Goal: Entertainment & Leisure: Browse casually

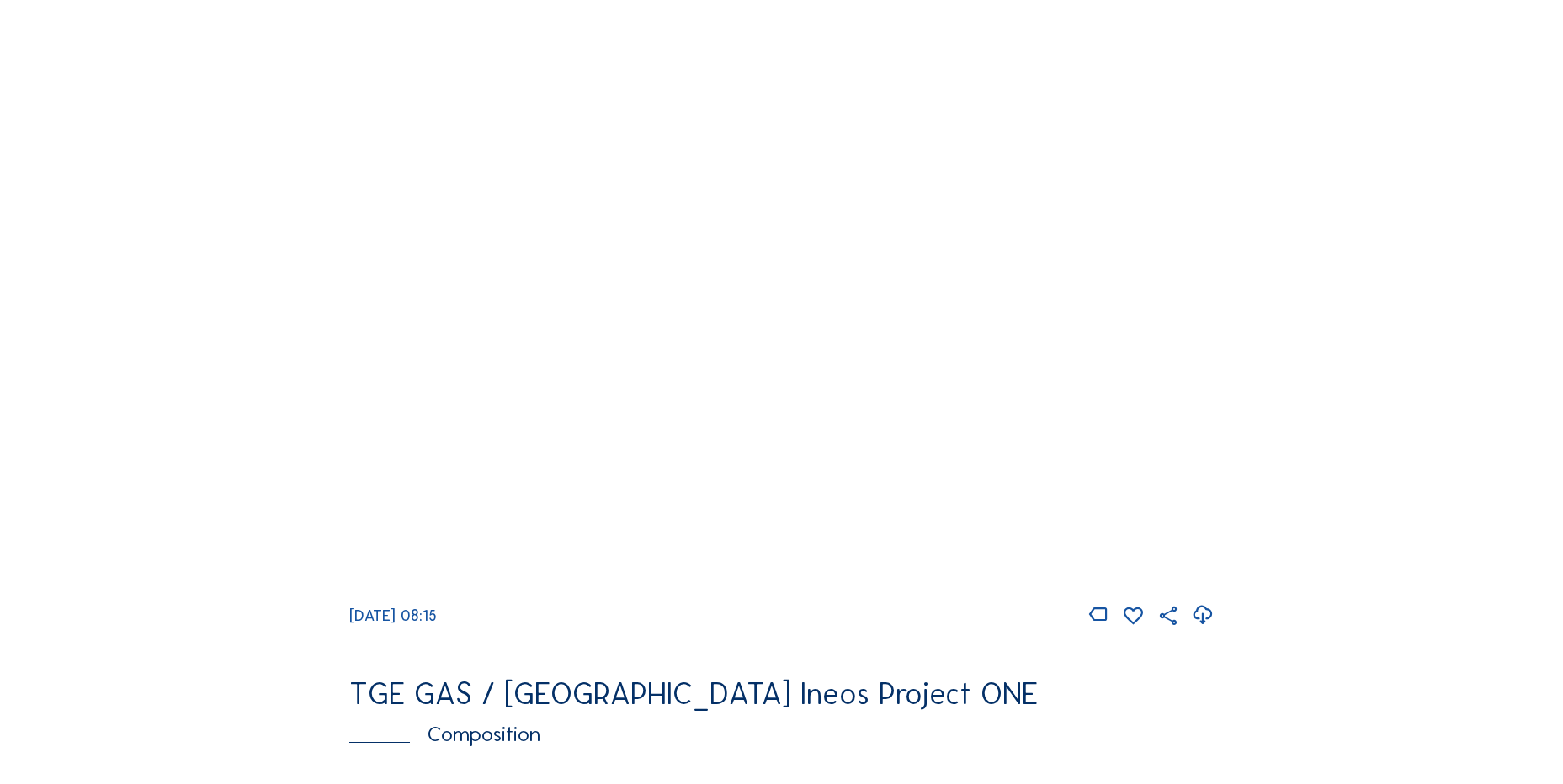
scroll to position [1599, 0]
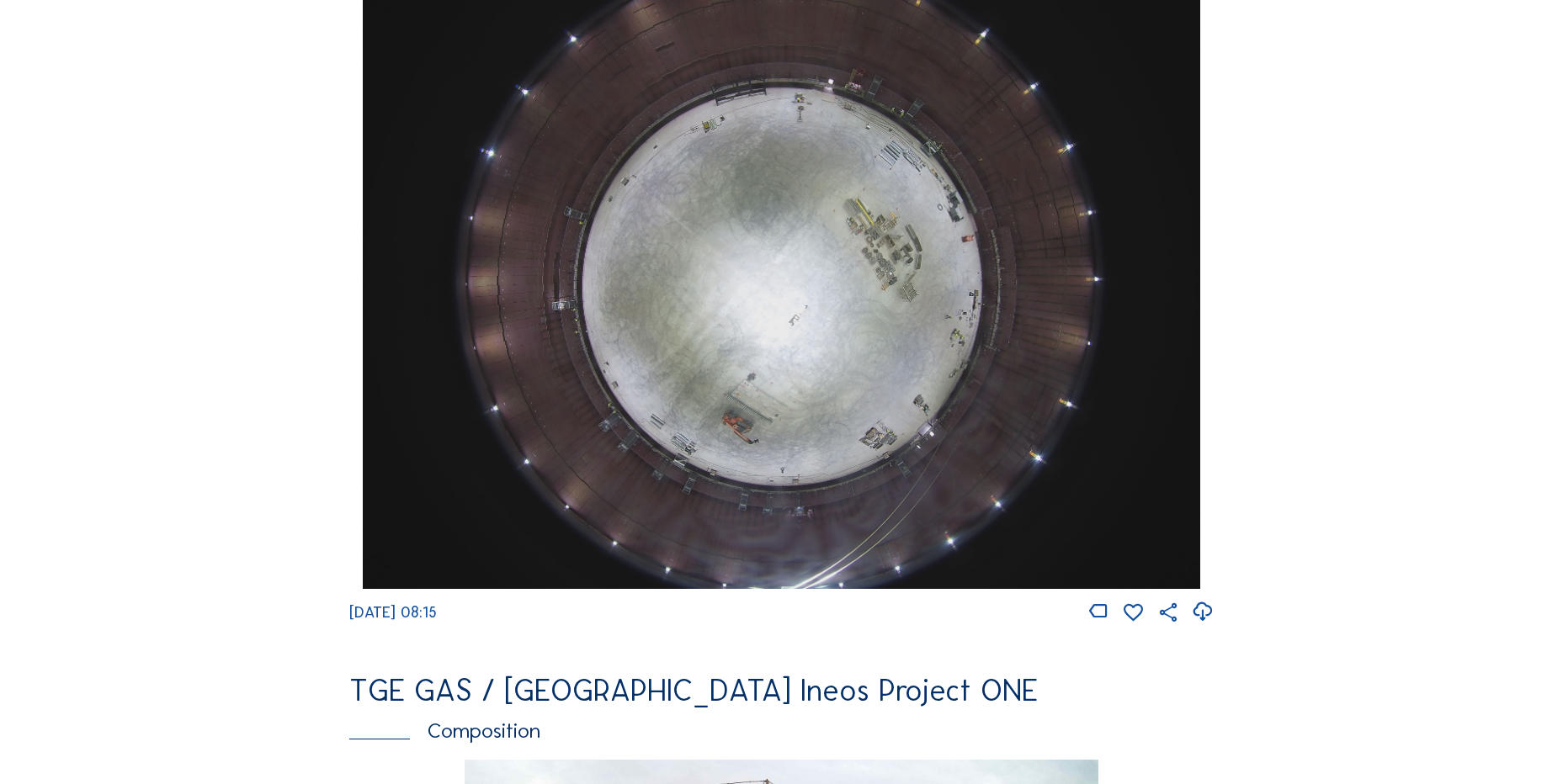
click at [1205, 623] on icon at bounding box center [1202, 612] width 22 height 28
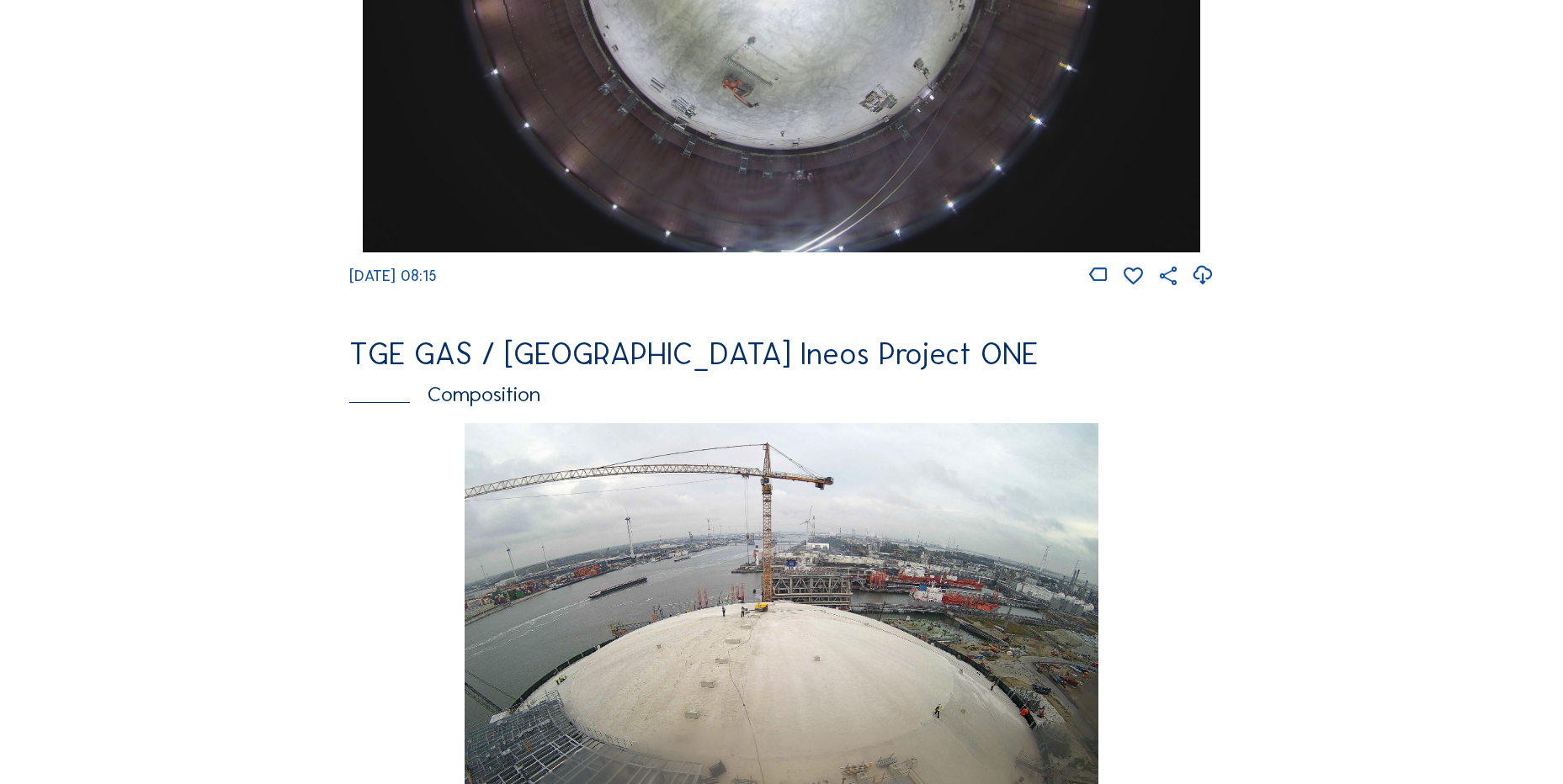
scroll to position [2356, 0]
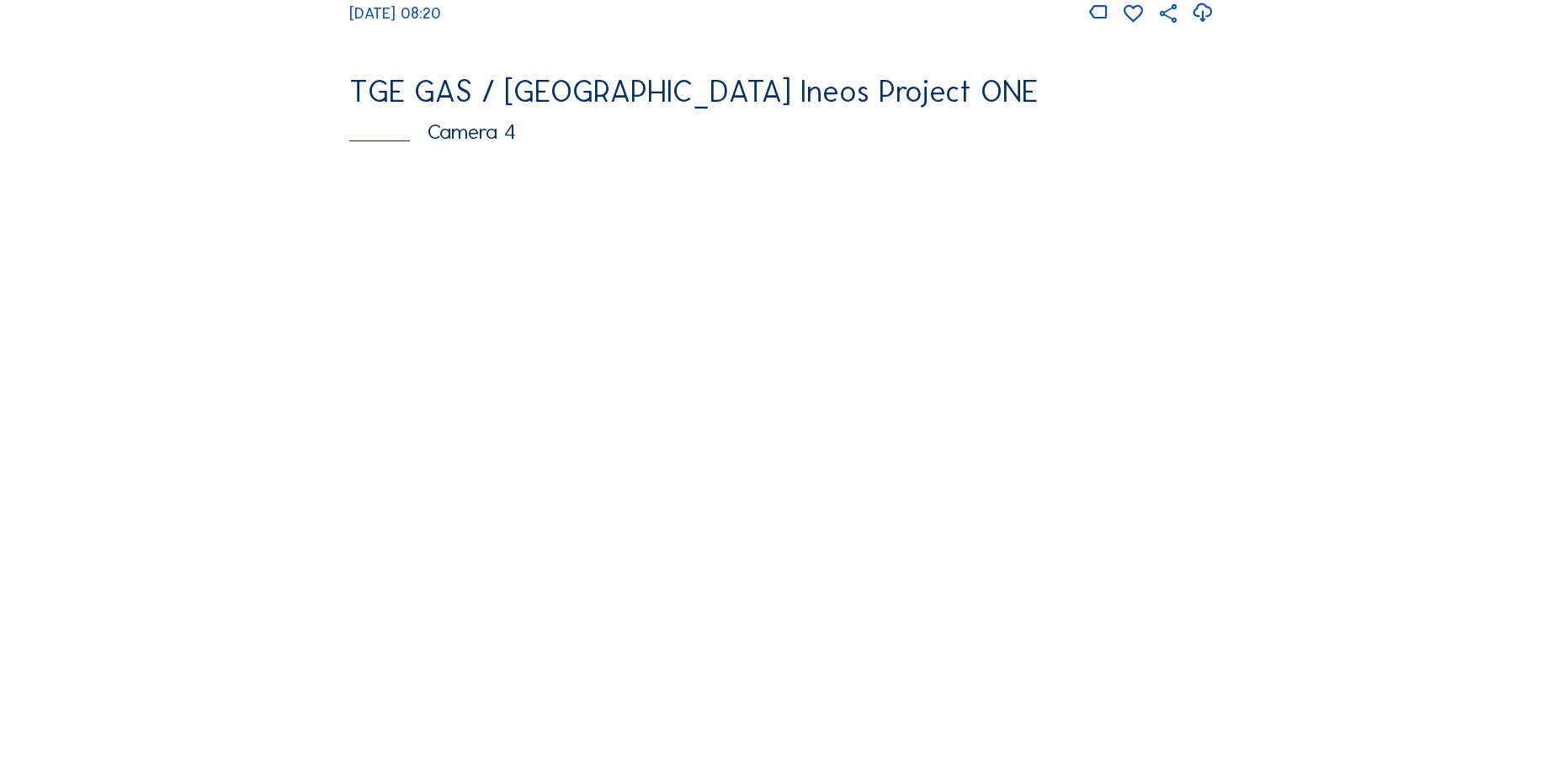
scroll to position [1178, 0]
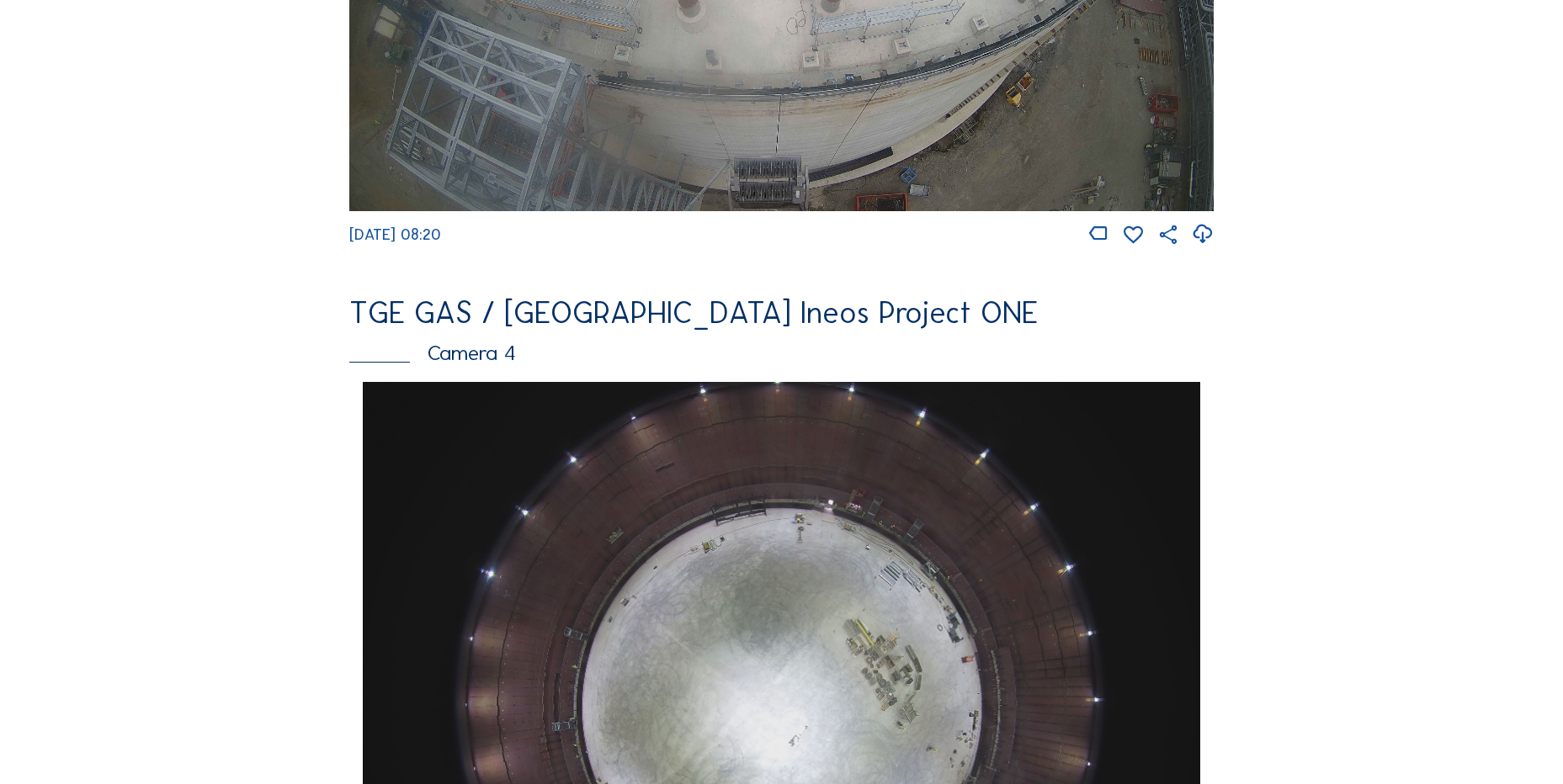
click at [258, 375] on div "Feed Photo Show Map Search Fullscreen TGE GAS / Antwerpen Ineos Project ONE Cam…" at bounding box center [782, 387] width 1172 height 2913
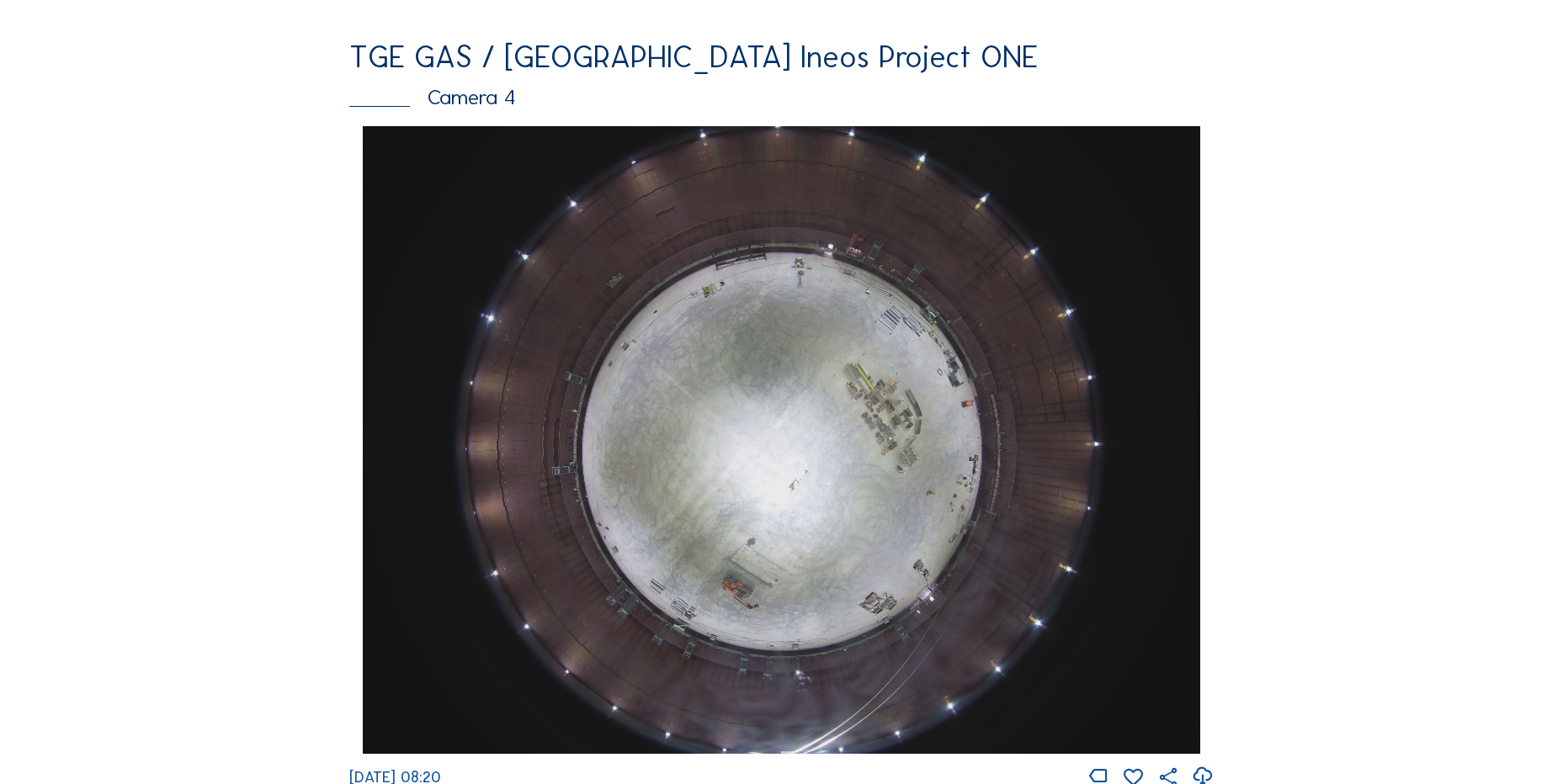
scroll to position [1768, 0]
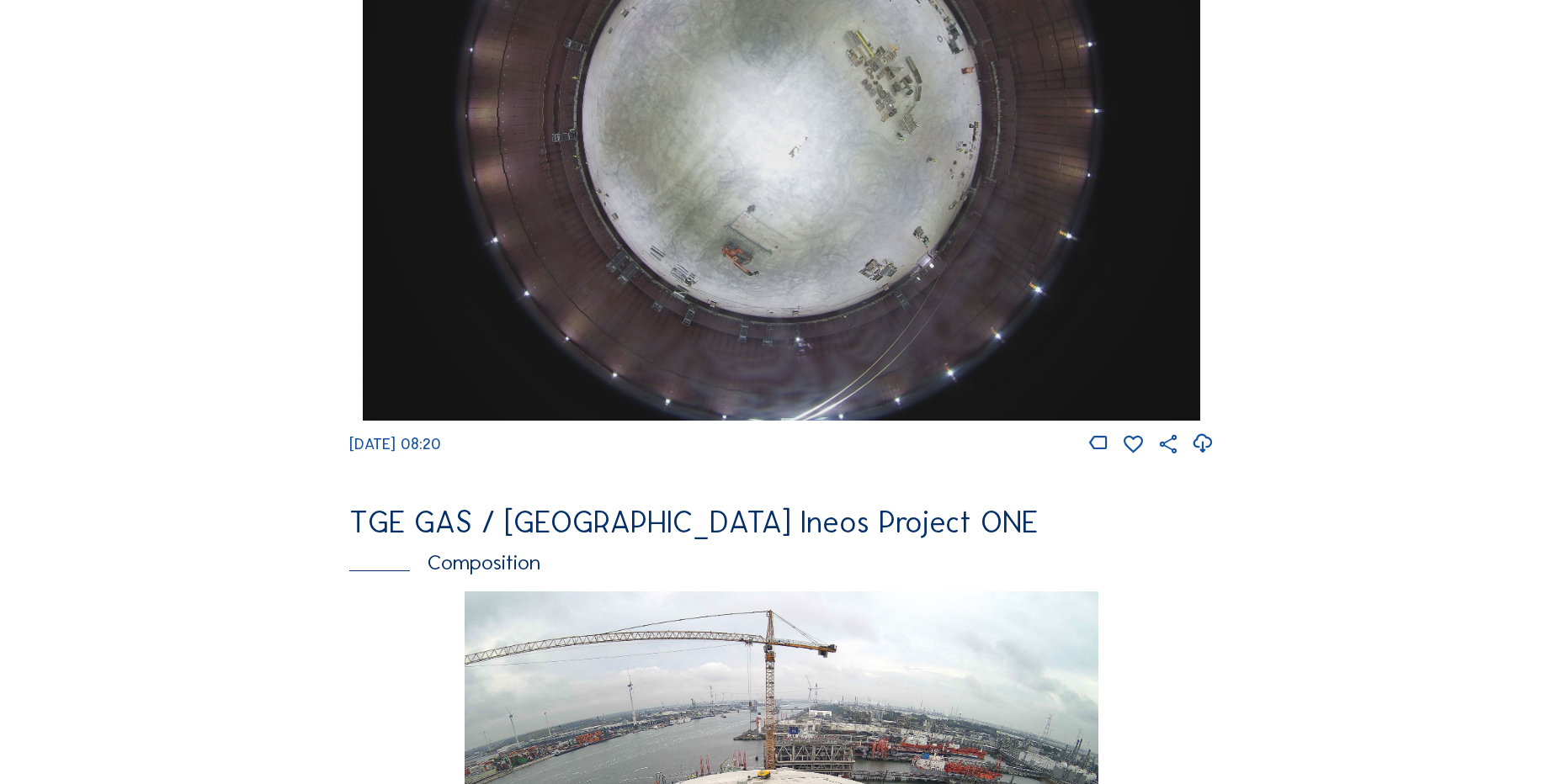
drag, startPoint x: 292, startPoint y: 331, endPoint x: 220, endPoint y: 7, distance: 331.9
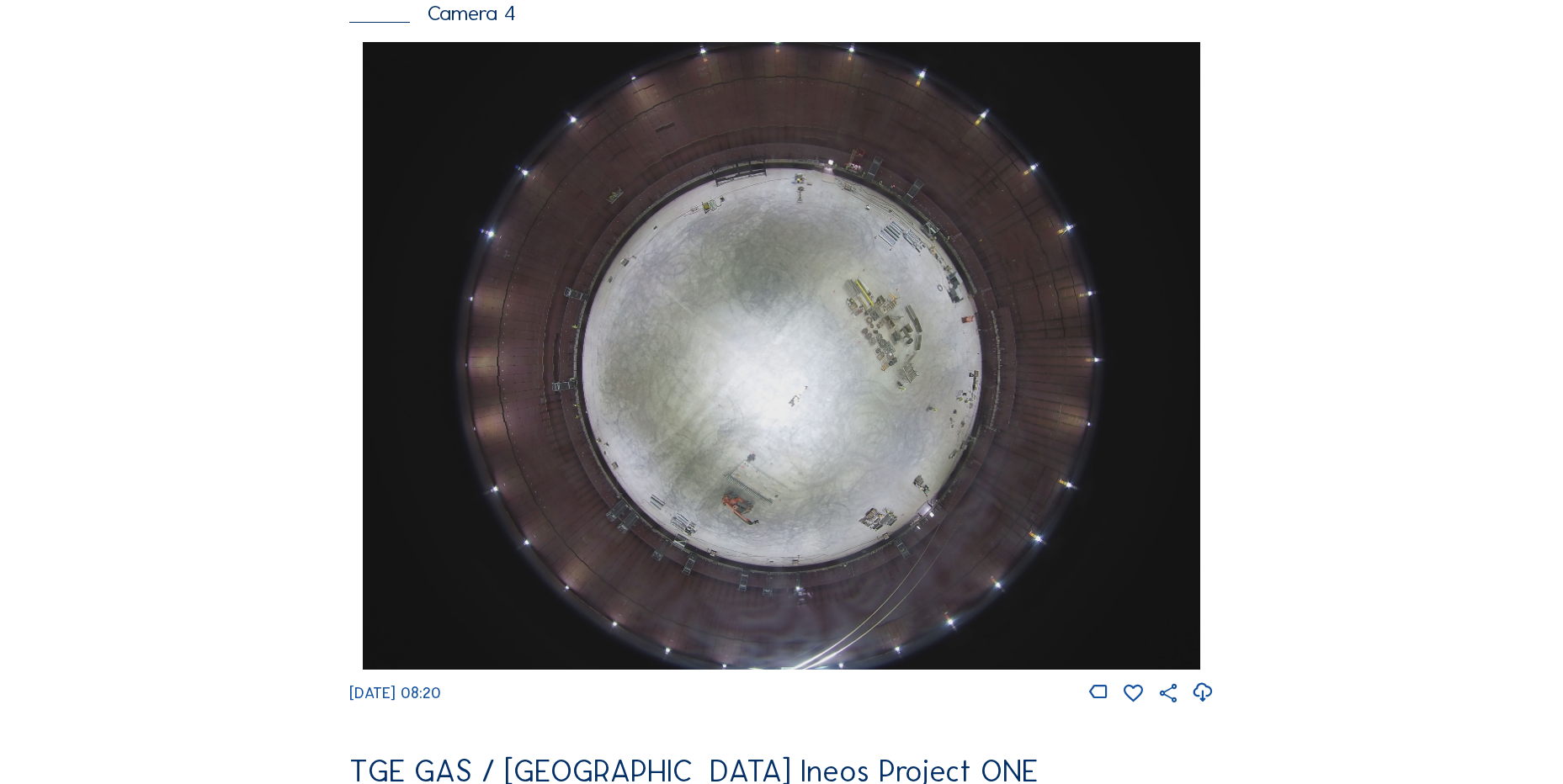
scroll to position [1515, 0]
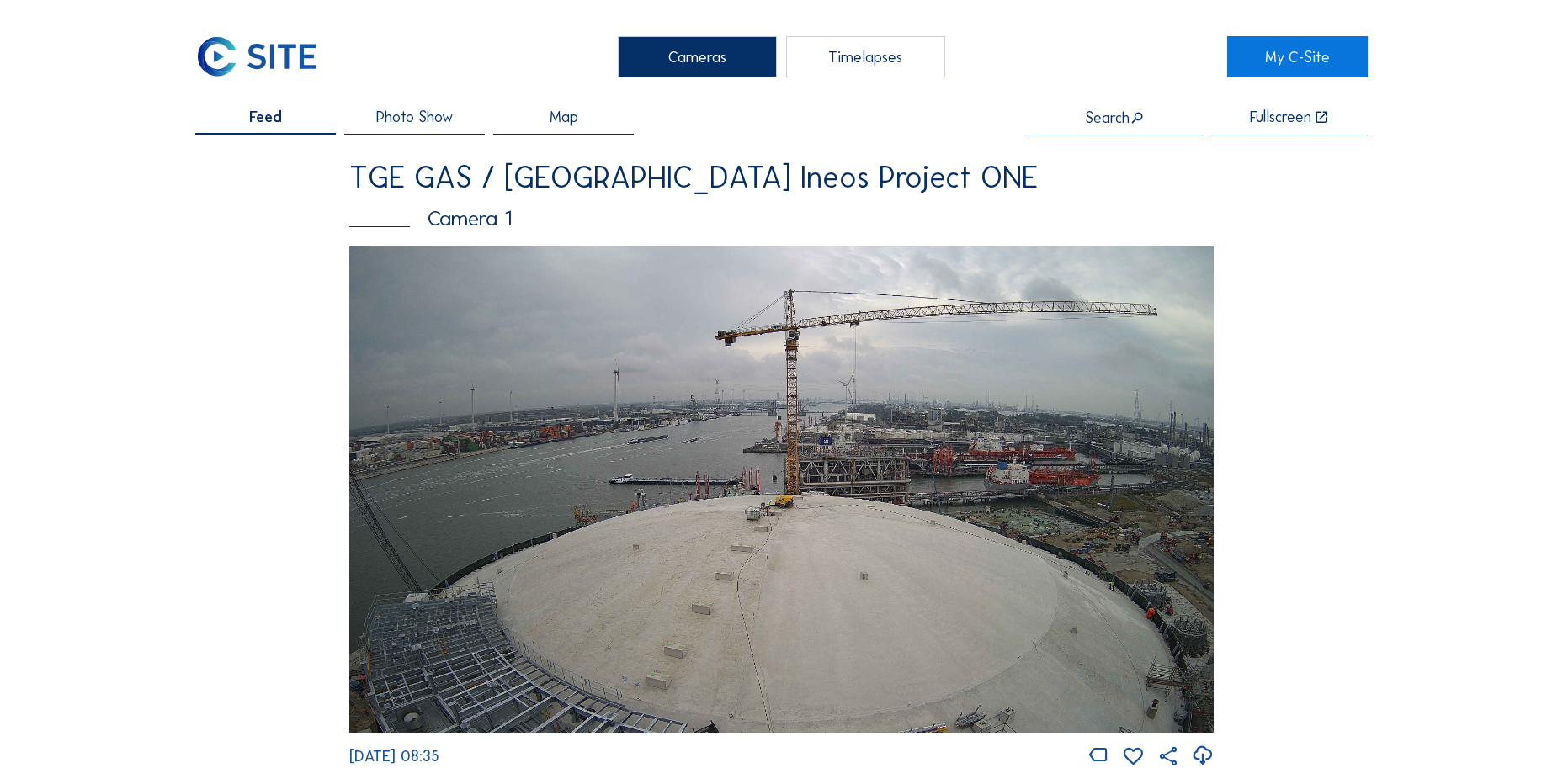
click at [586, 345] on img at bounding box center [782, 489] width 865 height 487
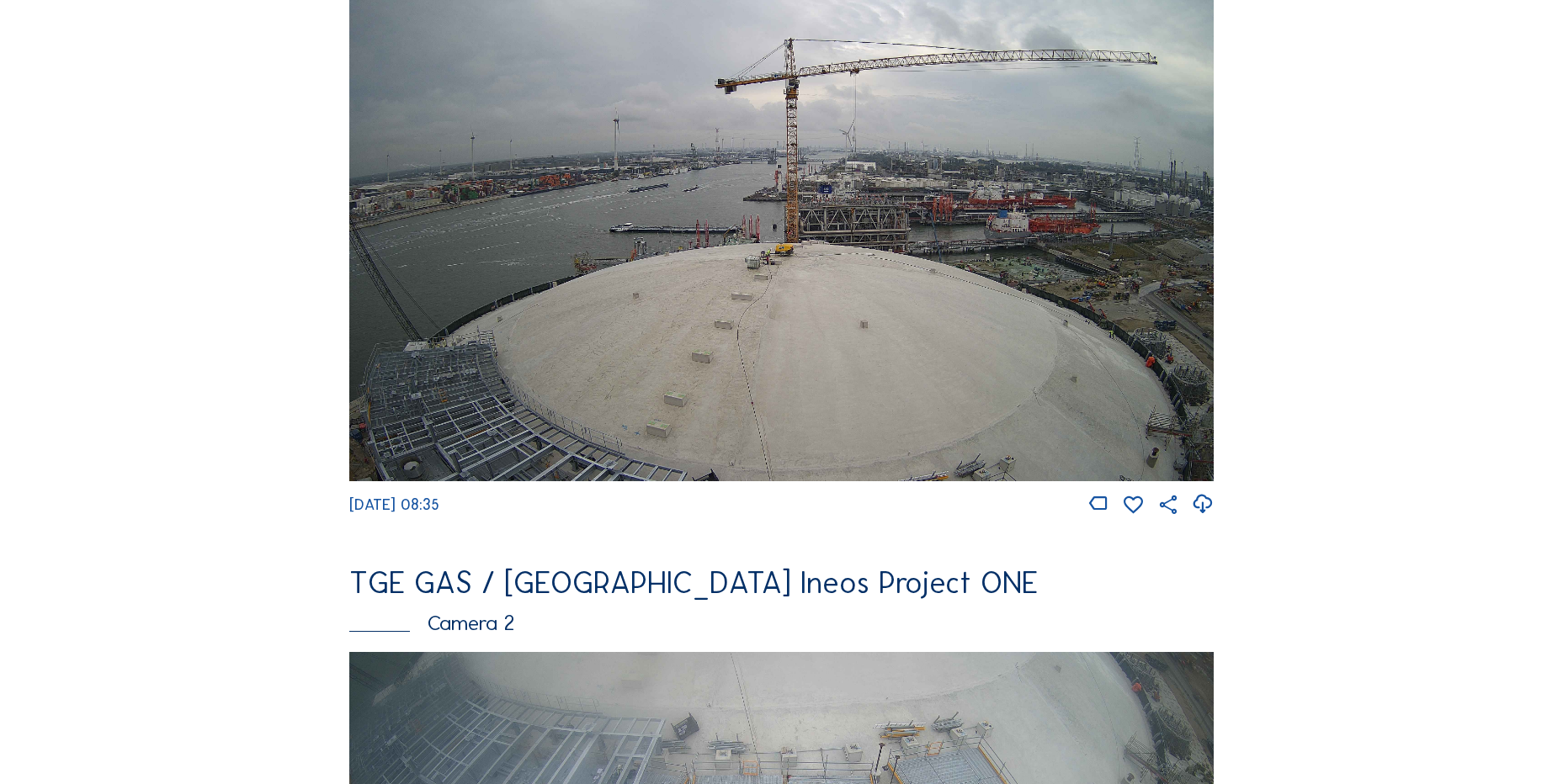
scroll to position [22, 0]
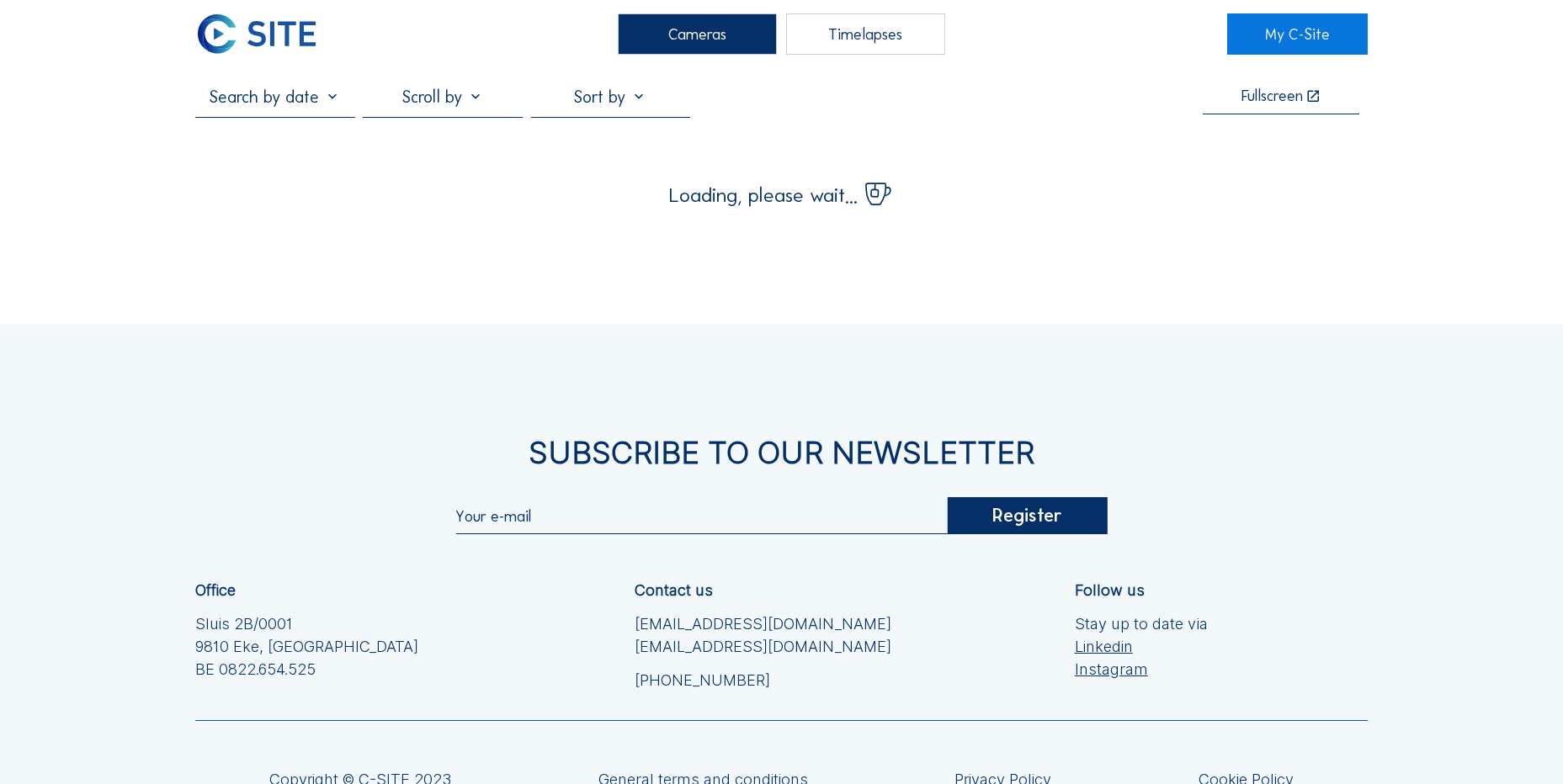
click at [315, 35] on img at bounding box center [256, 34] width 123 height 41
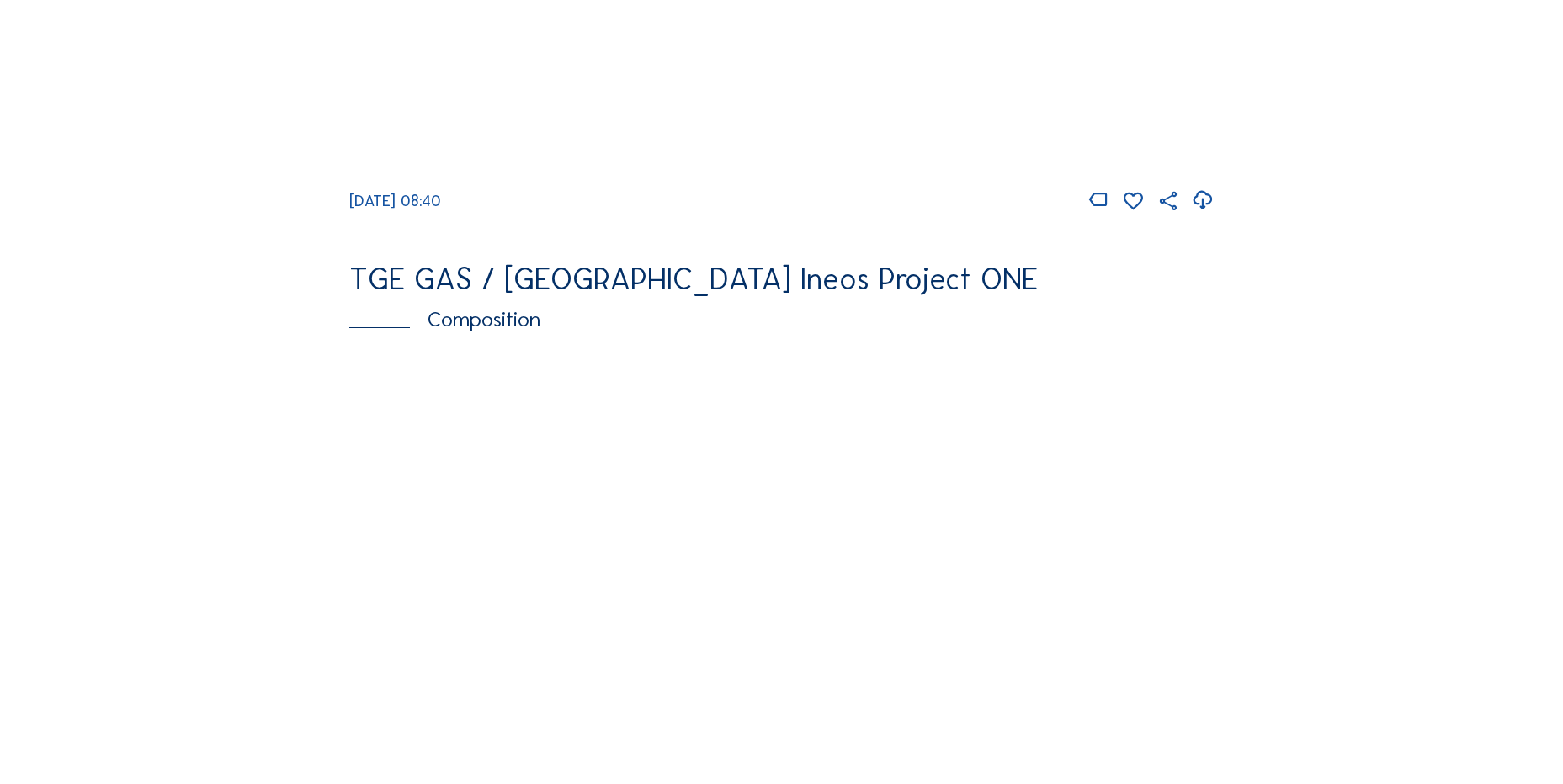
scroll to position [2020, 0]
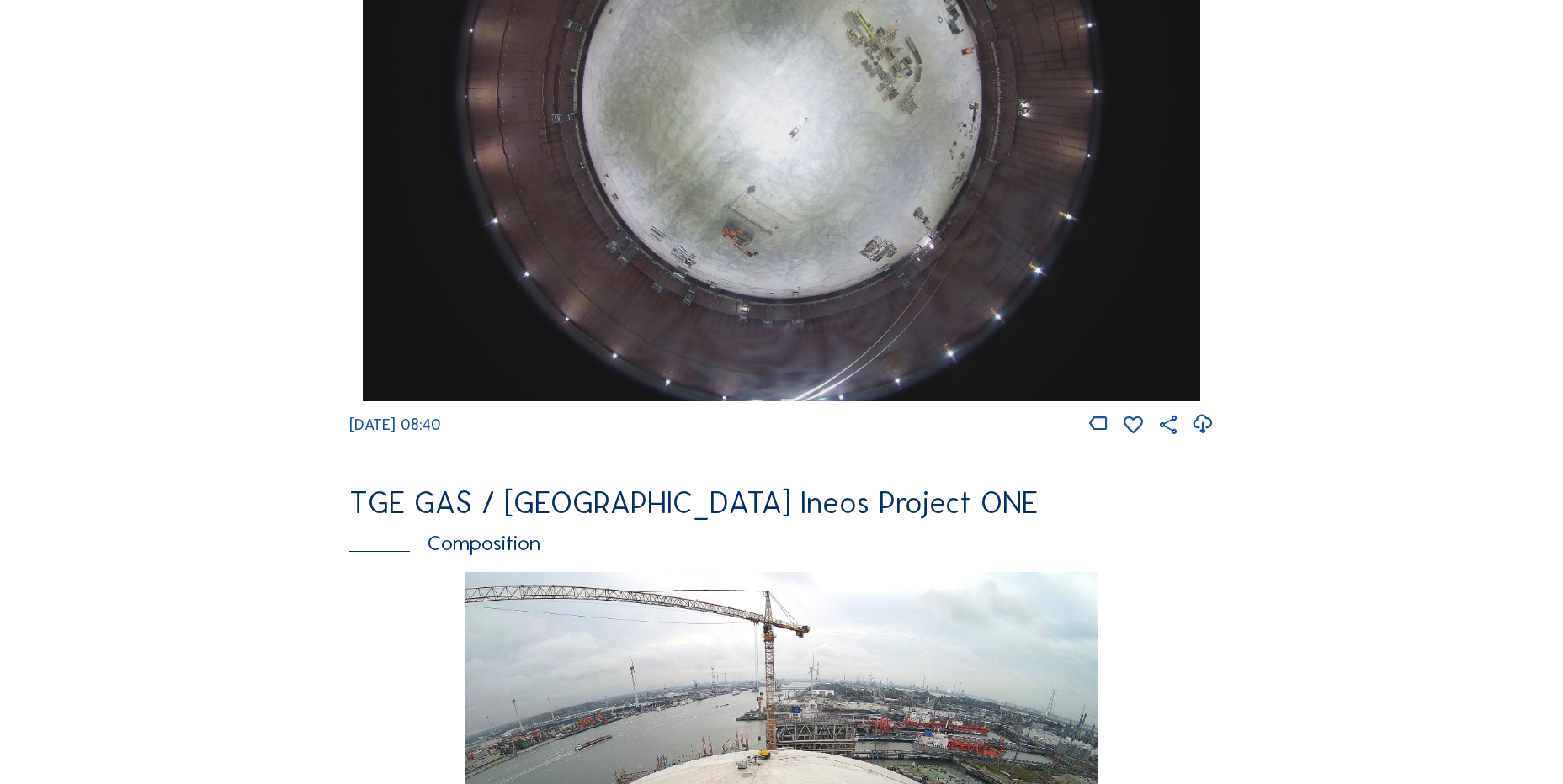
scroll to position [1515, 0]
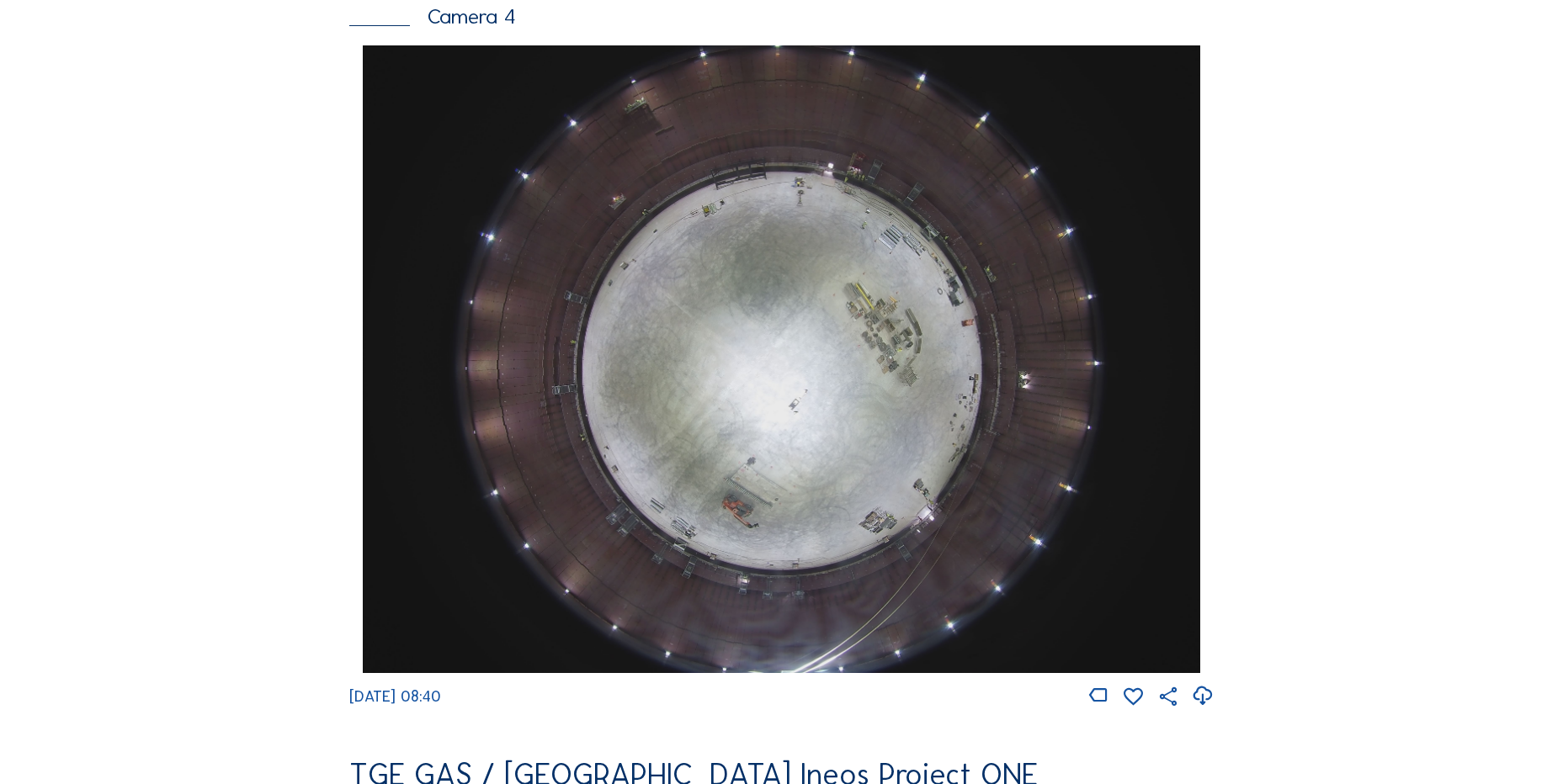
click at [124, 347] on div "Cameras Timelapses My C-Site Feed Photo Show Map Search Fullscreen TGE GAS / An…" at bounding box center [782, 365] width 1563 height 3761
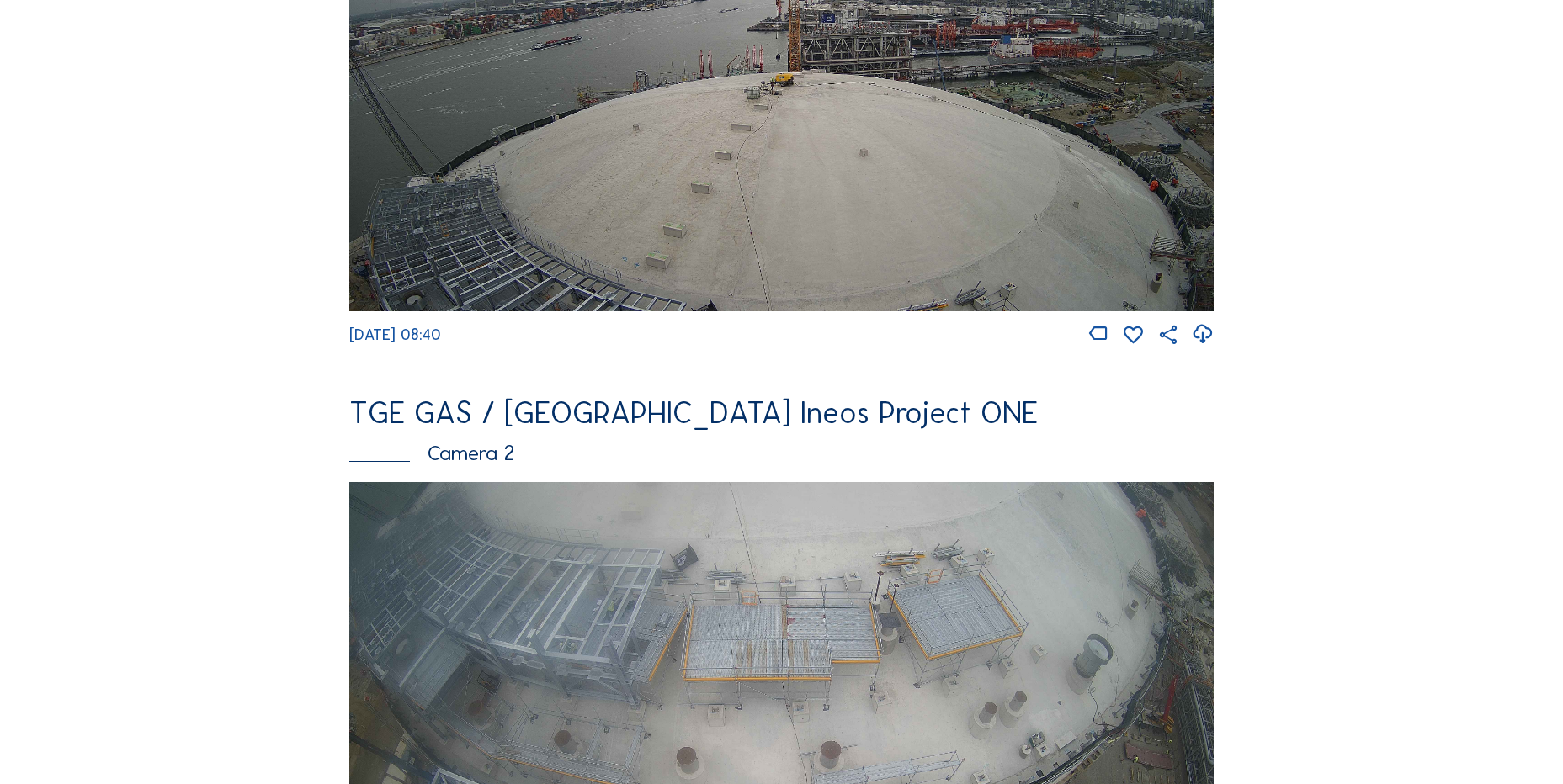
scroll to position [84, 0]
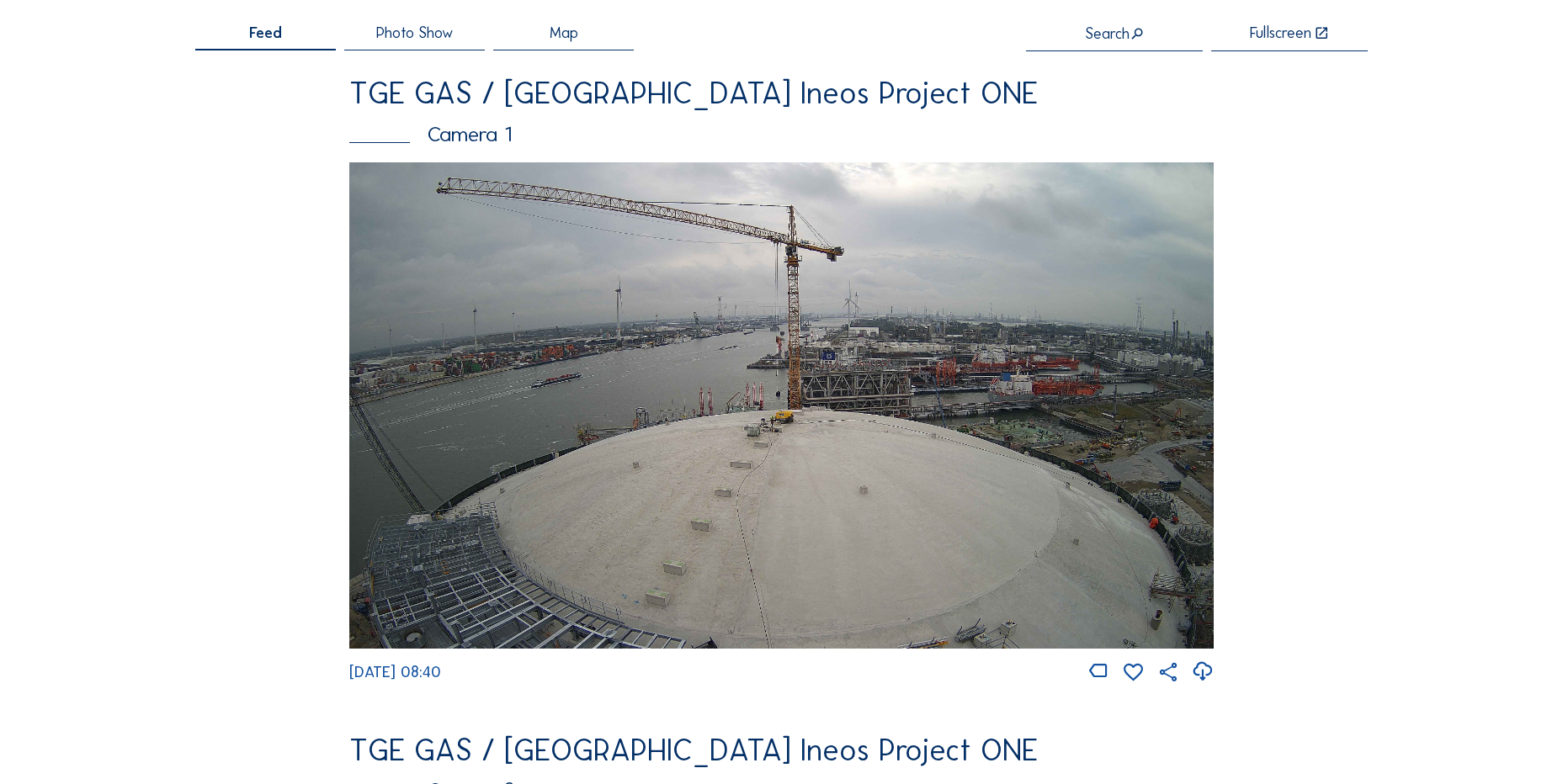
click at [1201, 674] on icon at bounding box center [1202, 672] width 22 height 28
drag, startPoint x: 243, startPoint y: 417, endPoint x: 259, endPoint y: 399, distance: 24.1
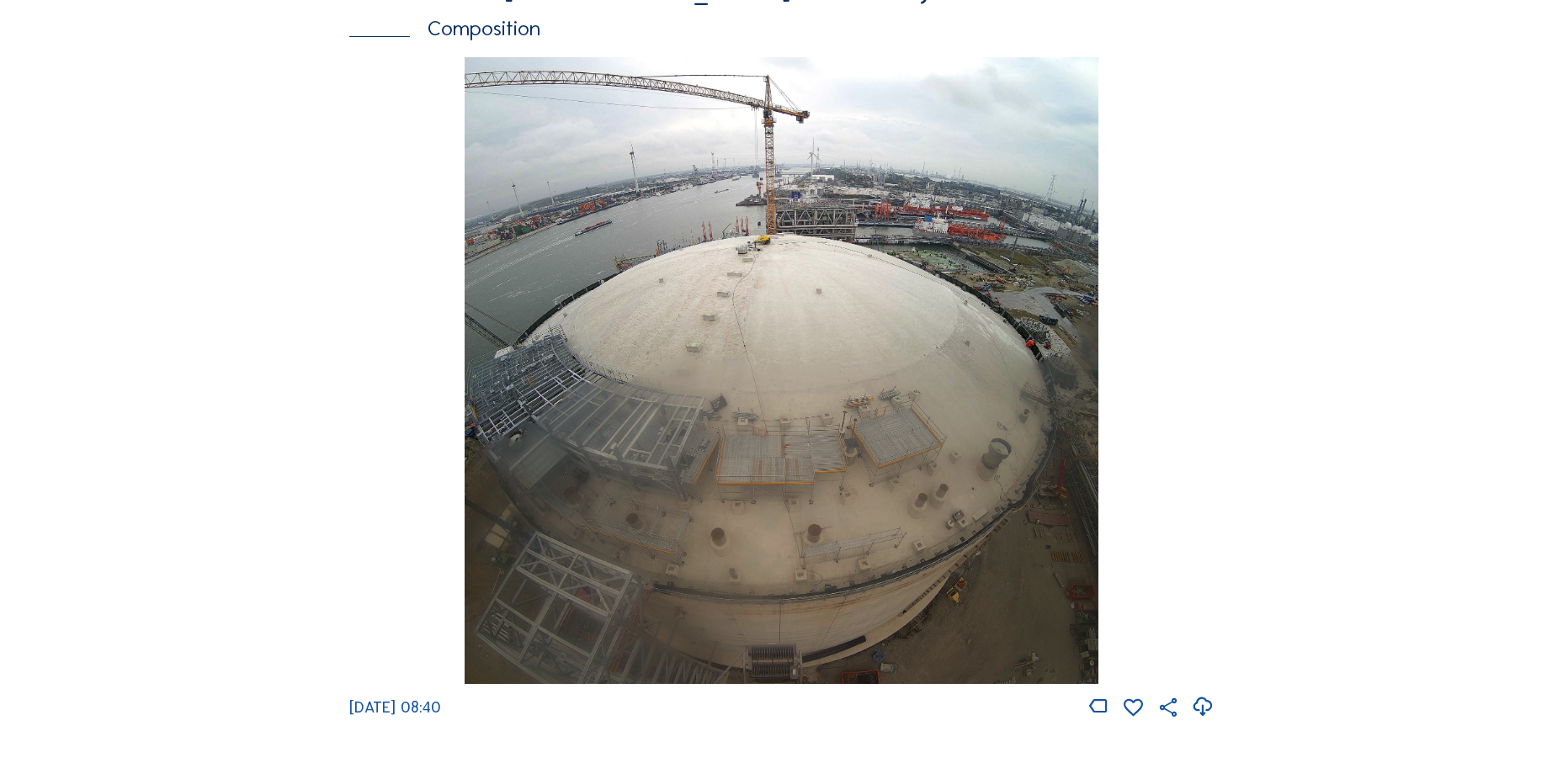
scroll to position [2272, 0]
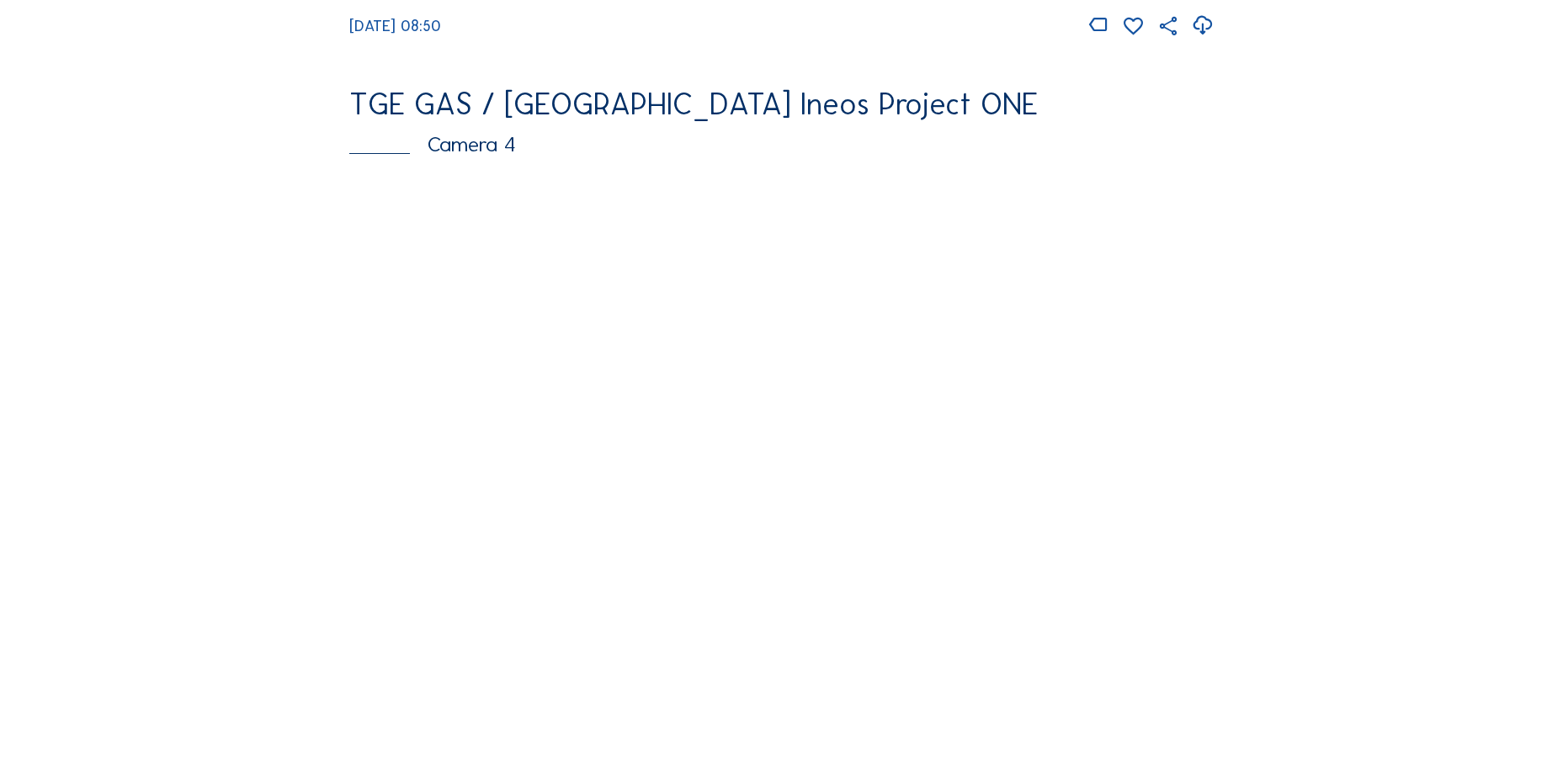
scroll to position [1094, 0]
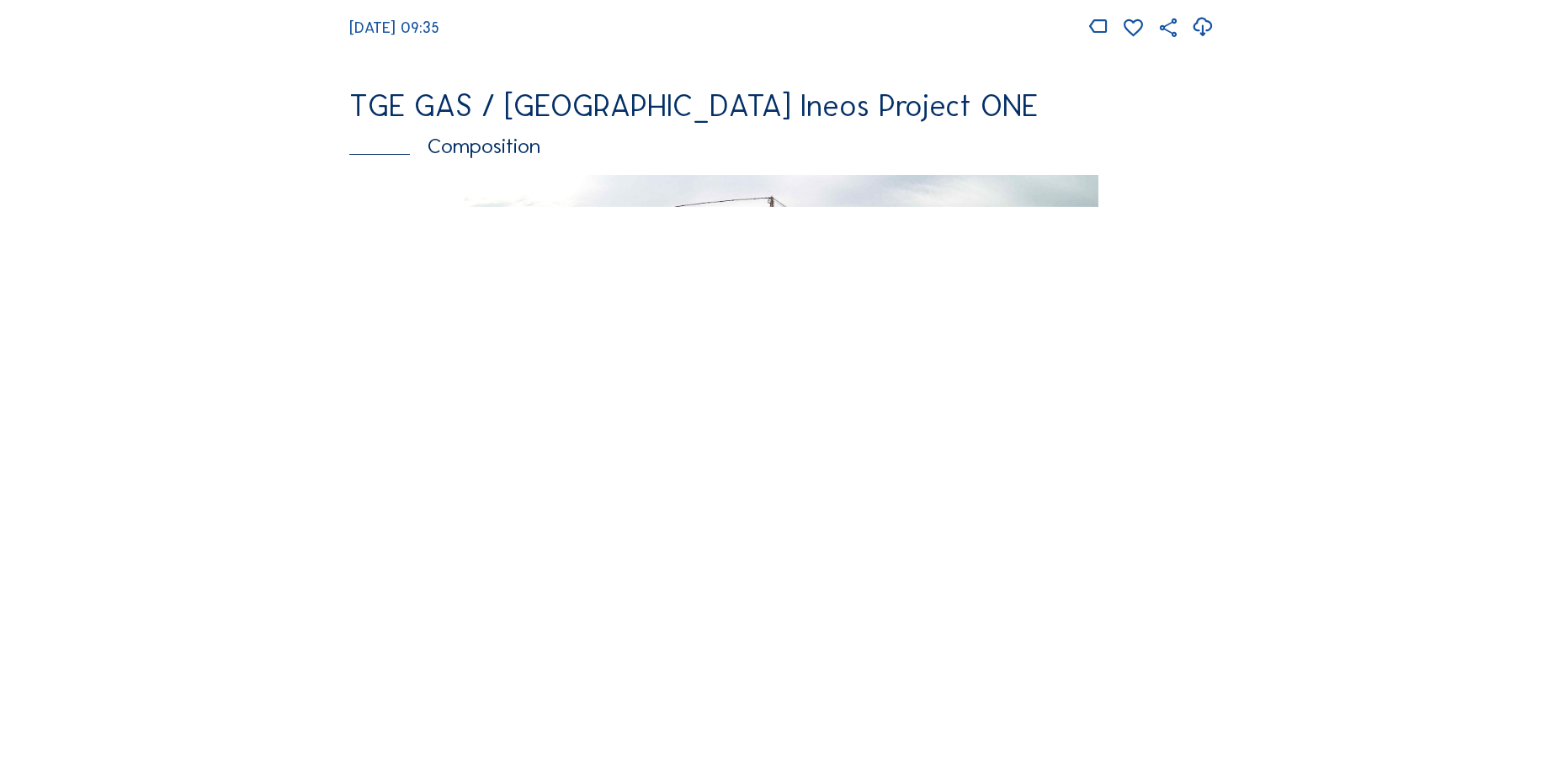
scroll to position [2356, 0]
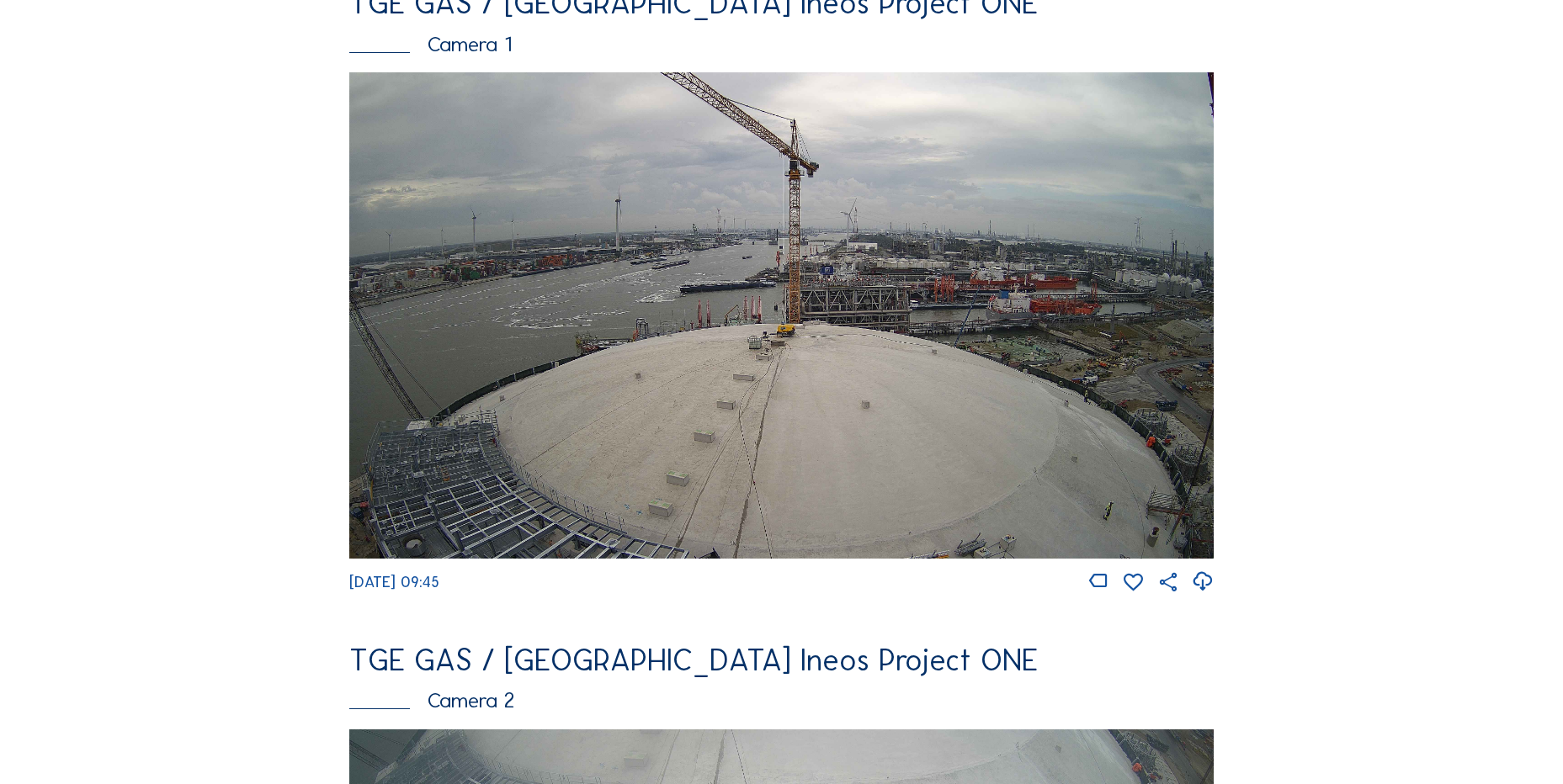
scroll to position [168, 0]
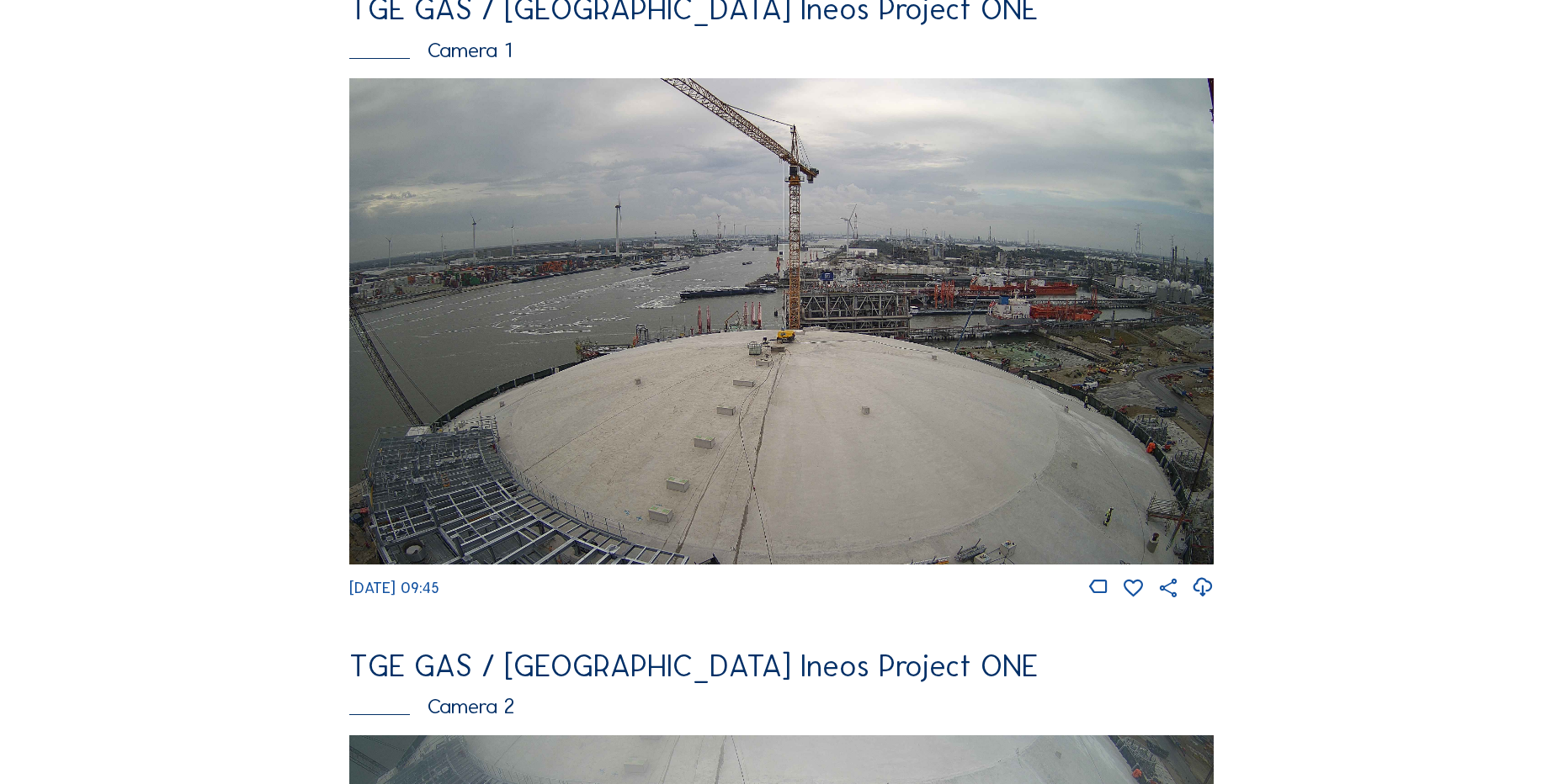
click at [984, 372] on img at bounding box center [782, 321] width 865 height 487
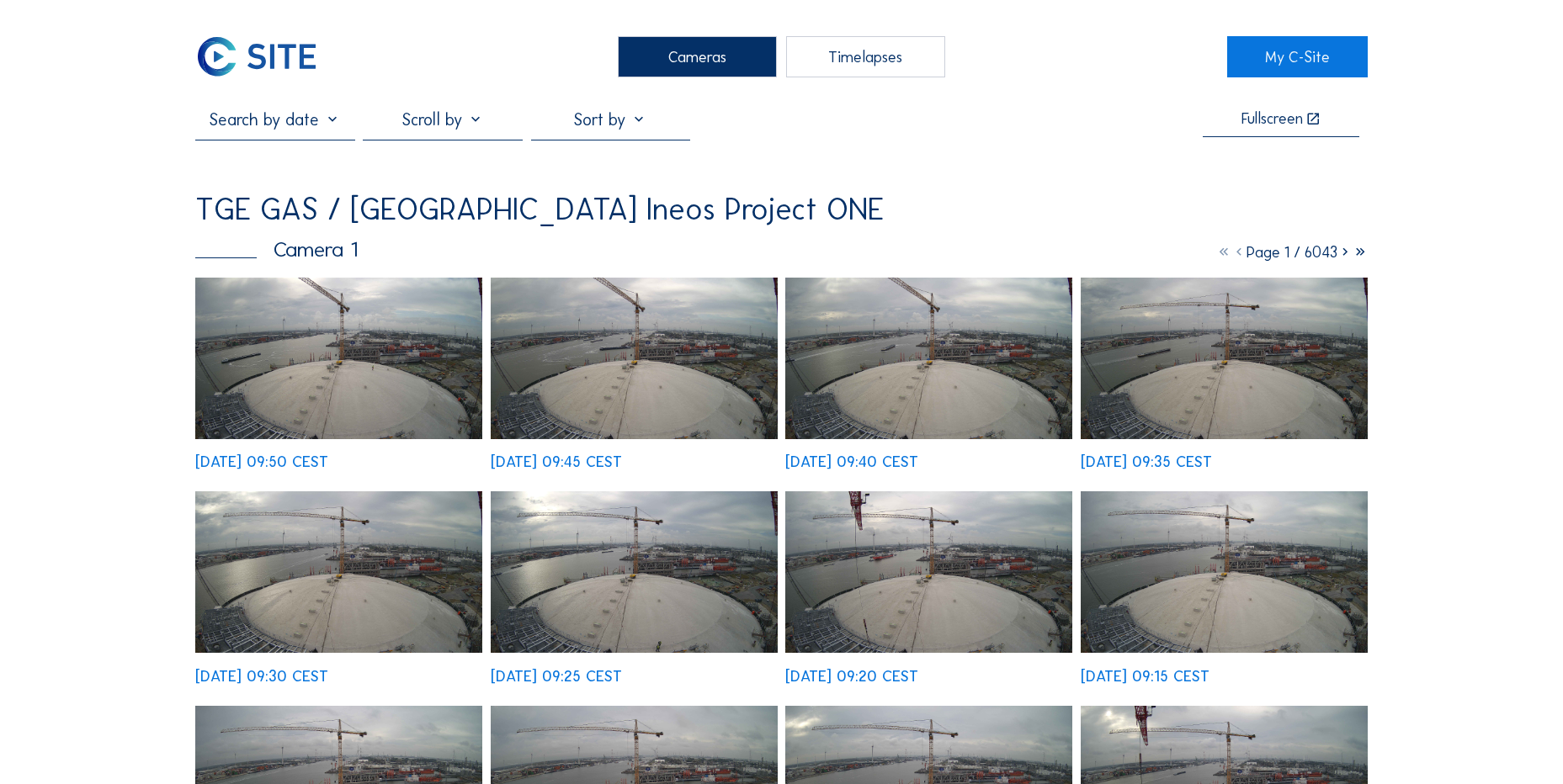
click at [360, 326] on img at bounding box center [339, 358] width 287 height 161
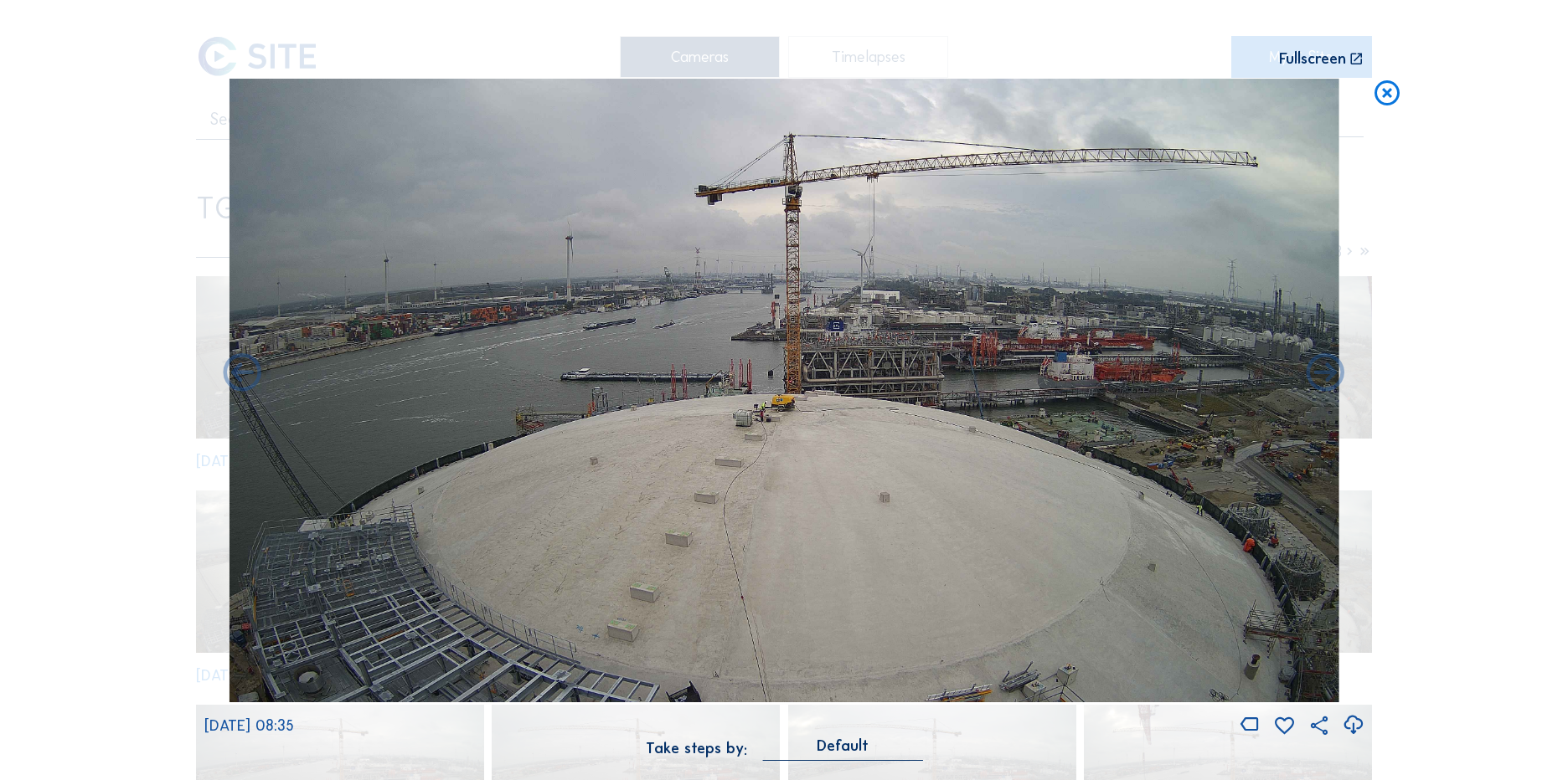
click at [1399, 98] on icon at bounding box center [1388, 94] width 30 height 31
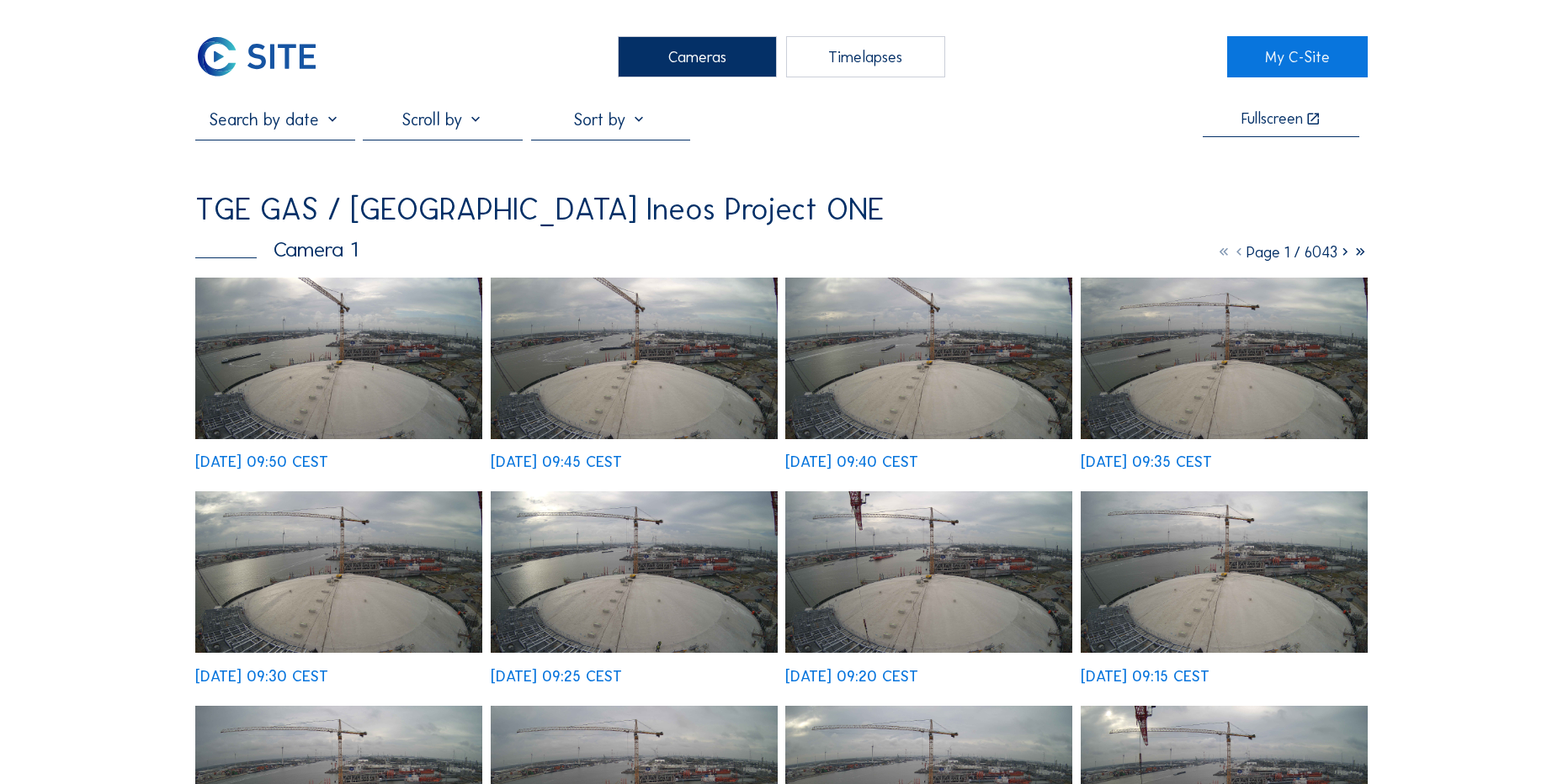
click at [286, 58] on img at bounding box center [256, 56] width 123 height 41
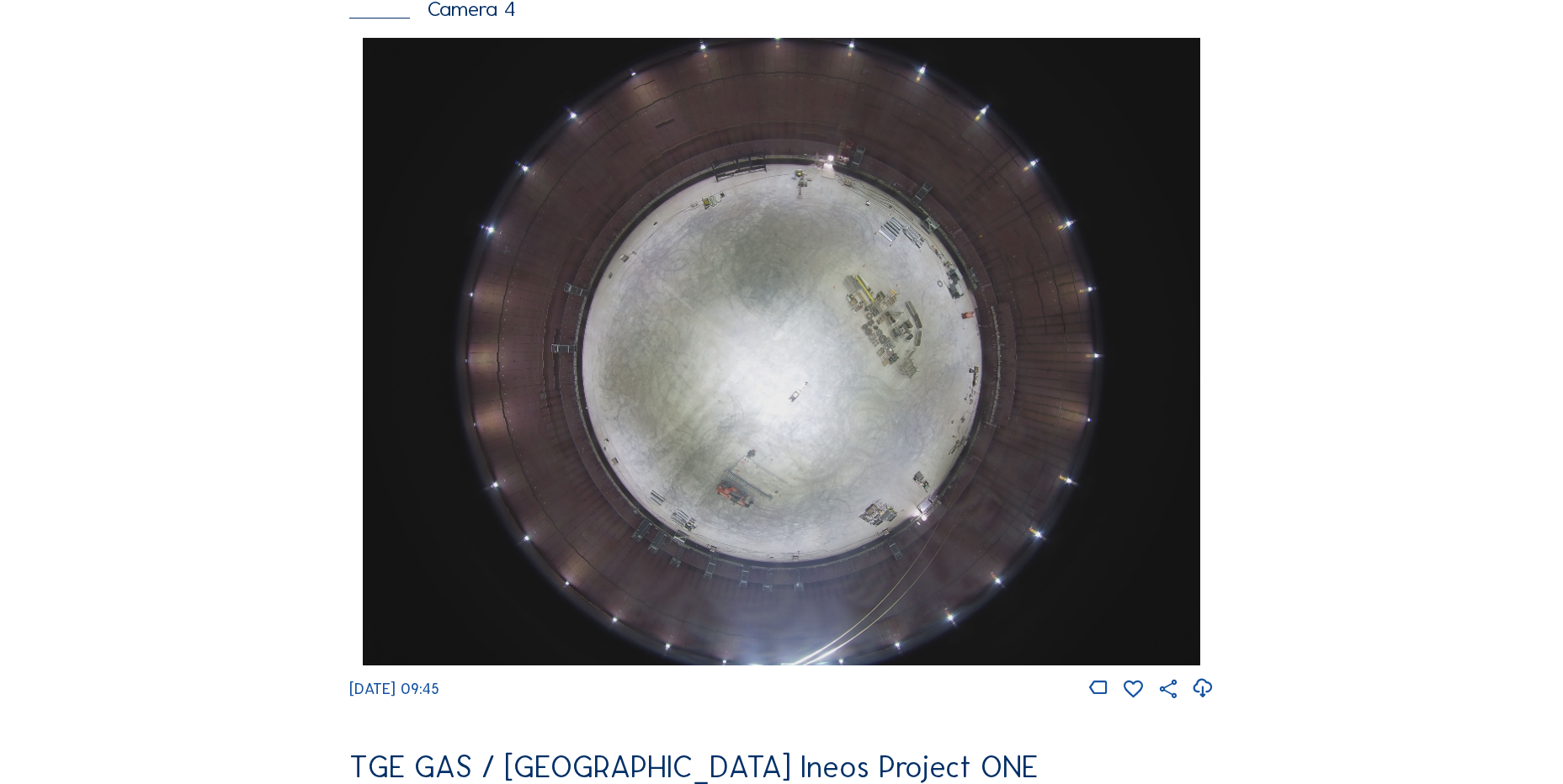
scroll to position [1684, 0]
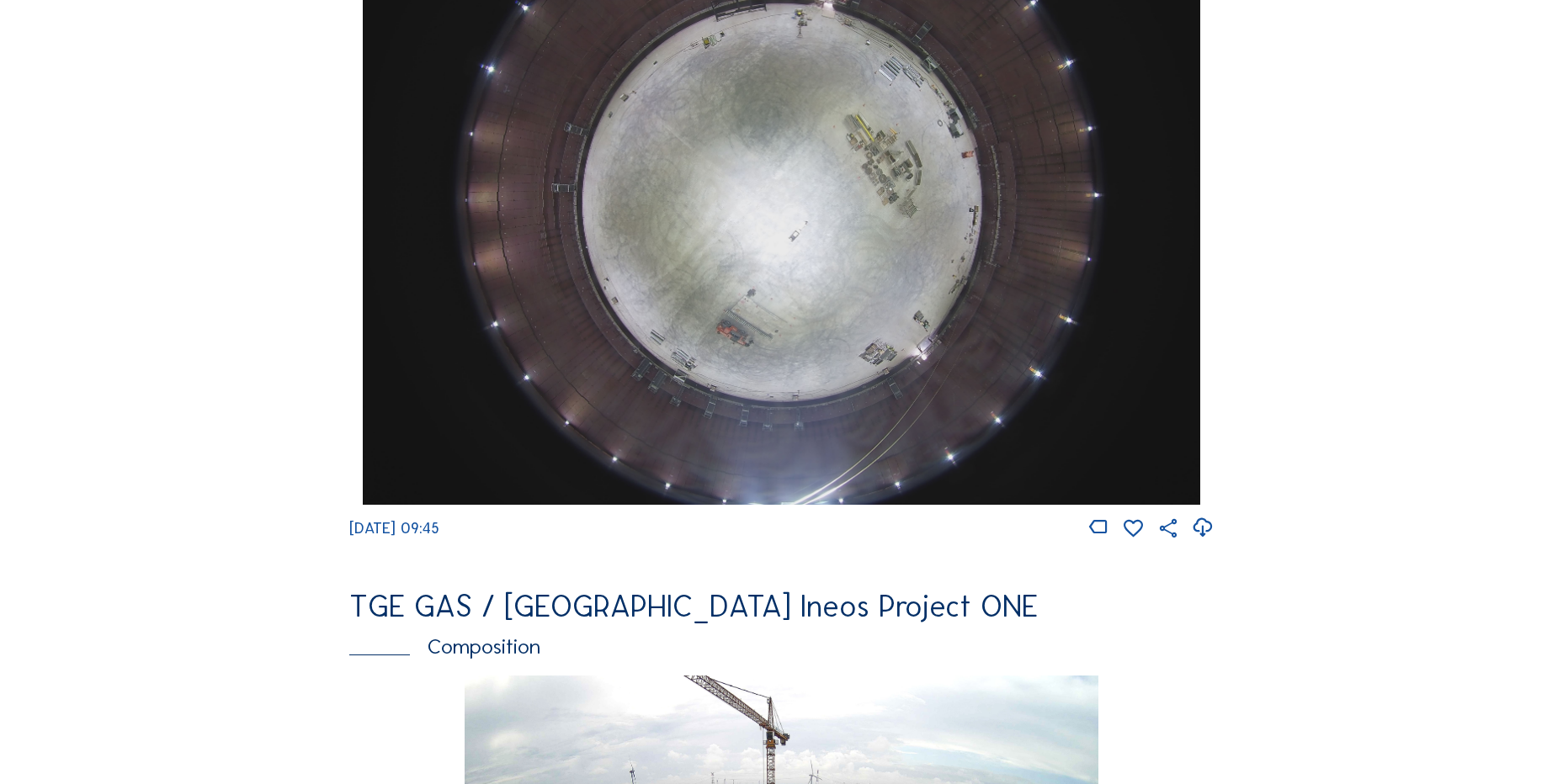
click at [1211, 542] on icon at bounding box center [1202, 528] width 22 height 28
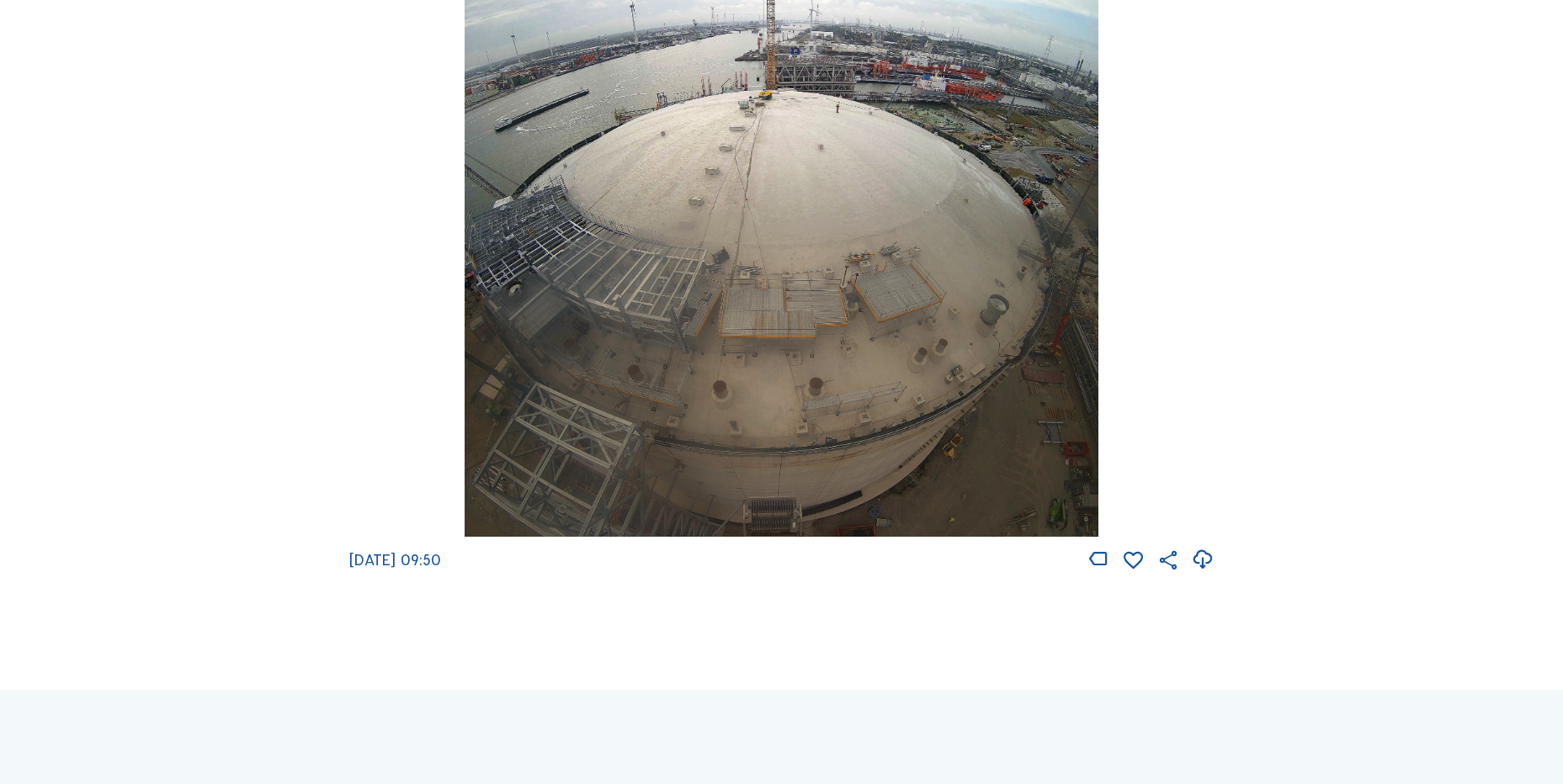
scroll to position [2609, 0]
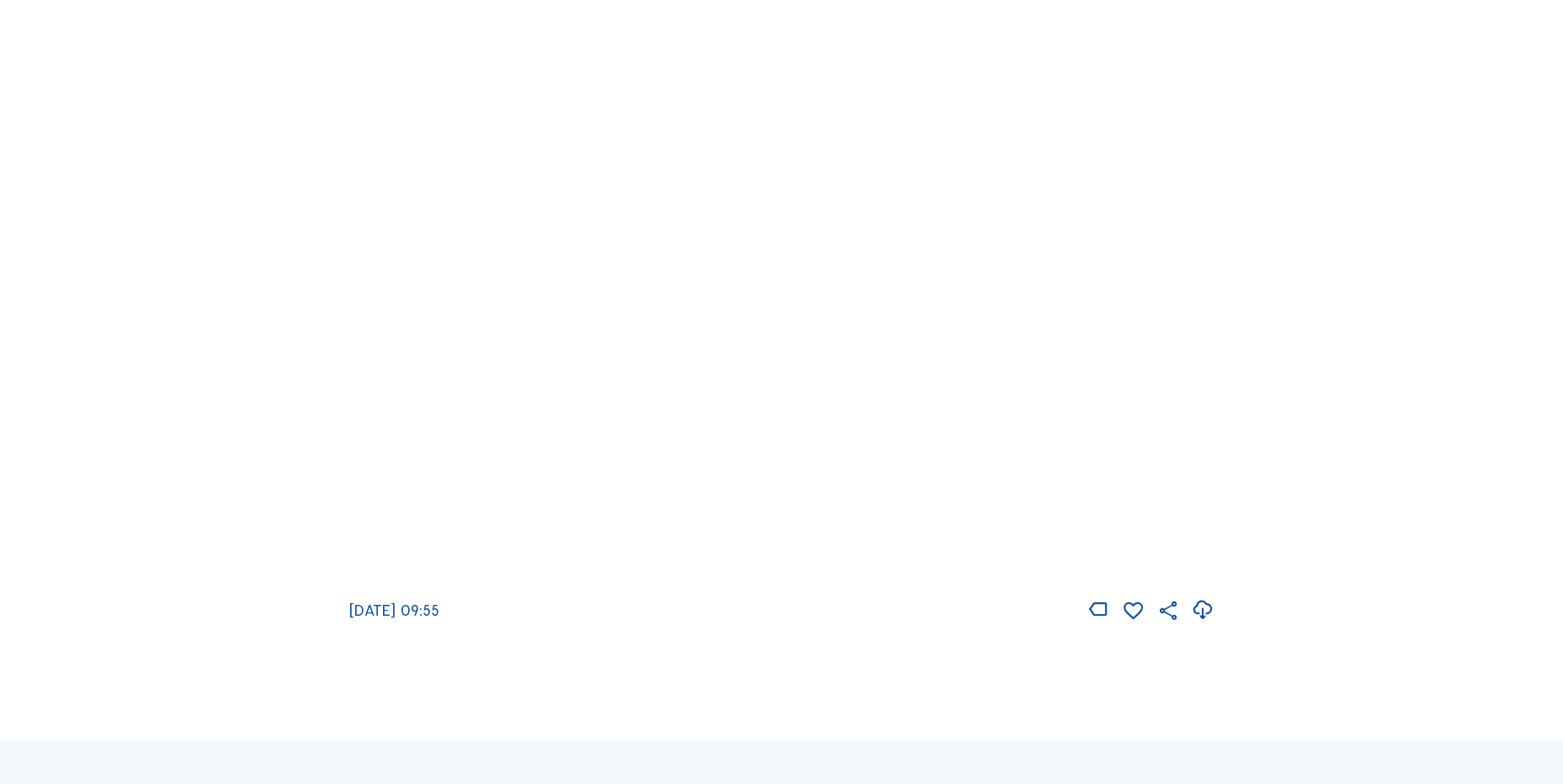
scroll to position [2441, 0]
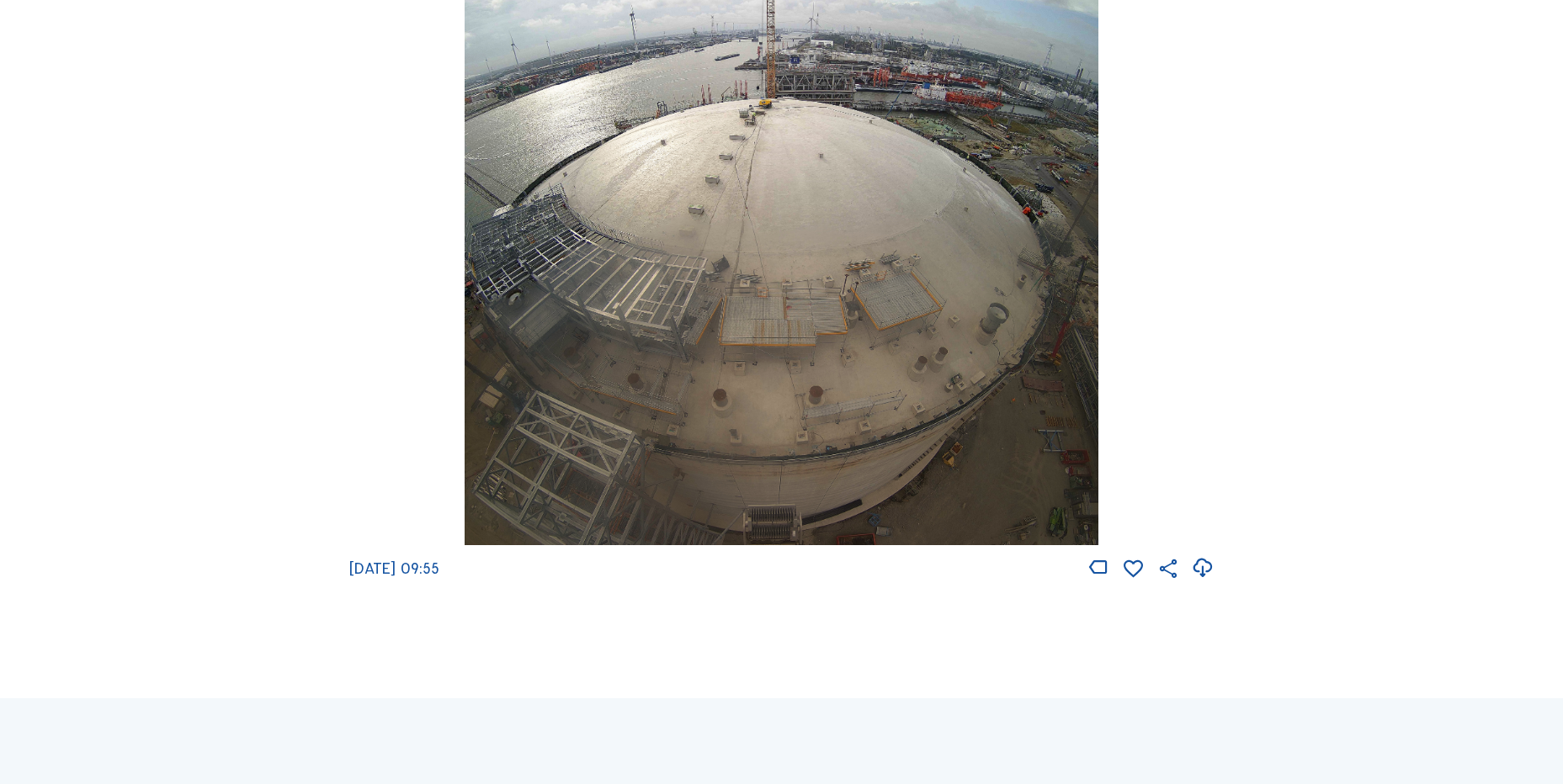
click at [1203, 582] on icon at bounding box center [1202, 568] width 22 height 28
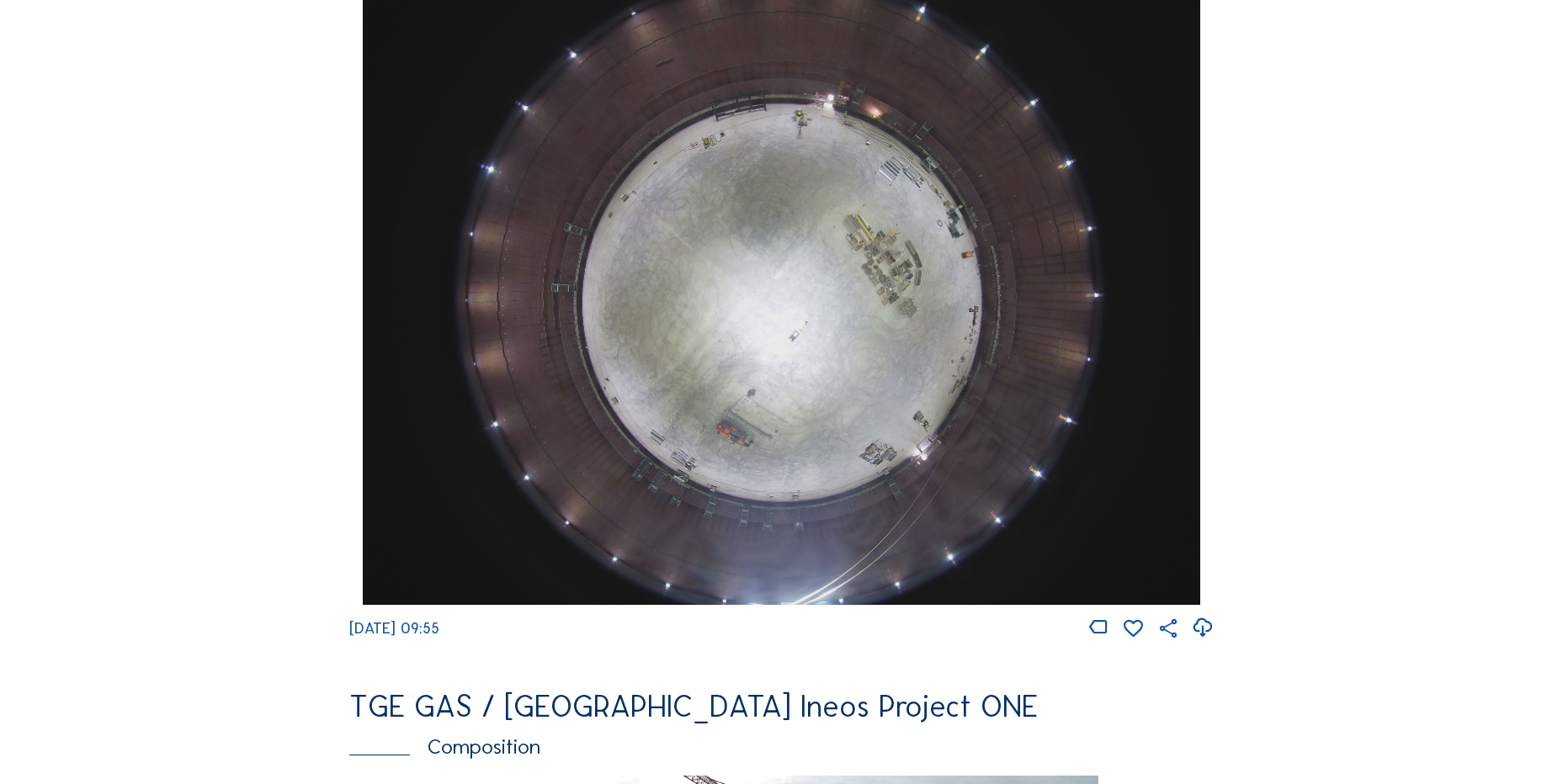
scroll to position [1599, 0]
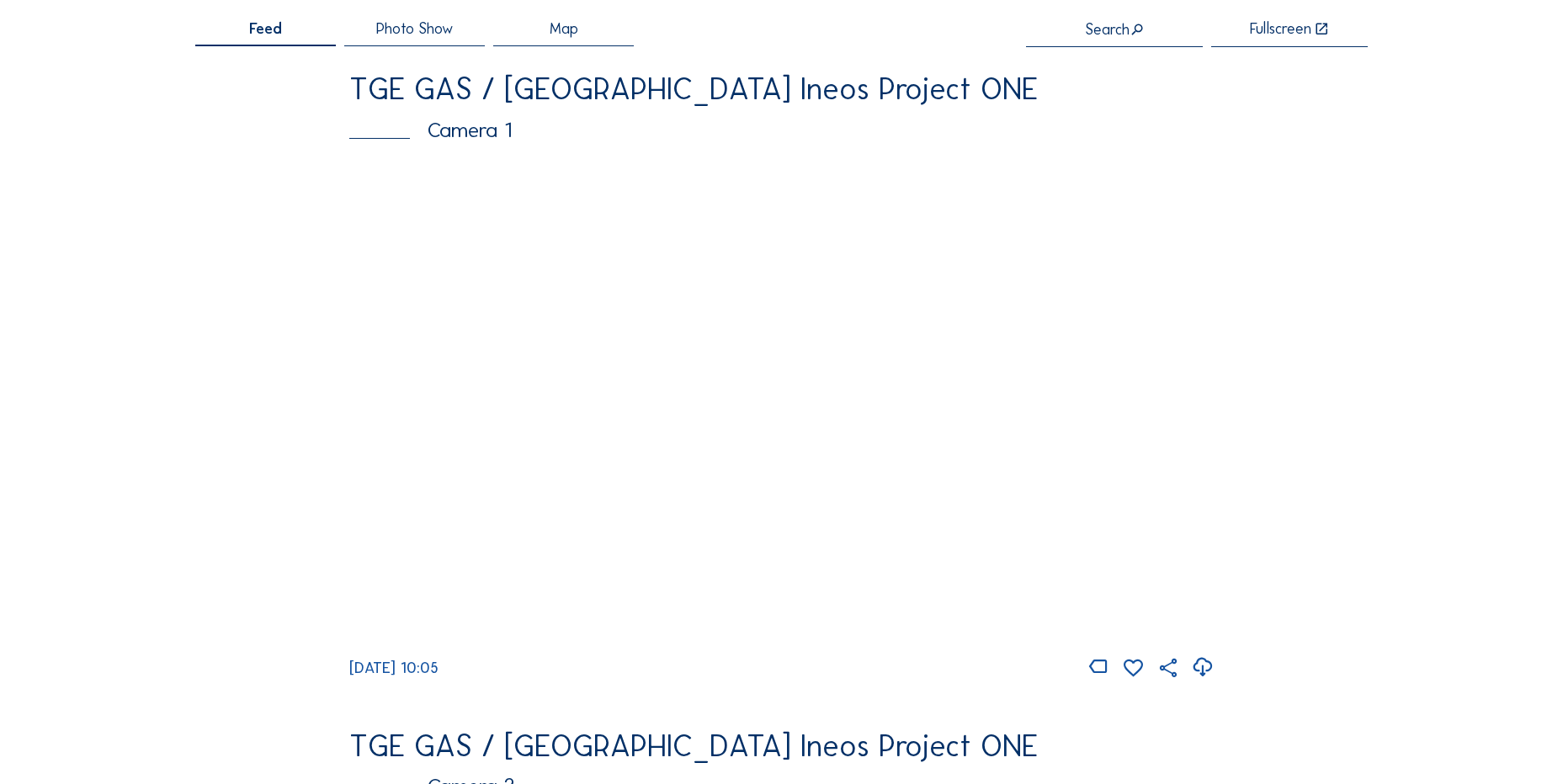
scroll to position [168, 0]
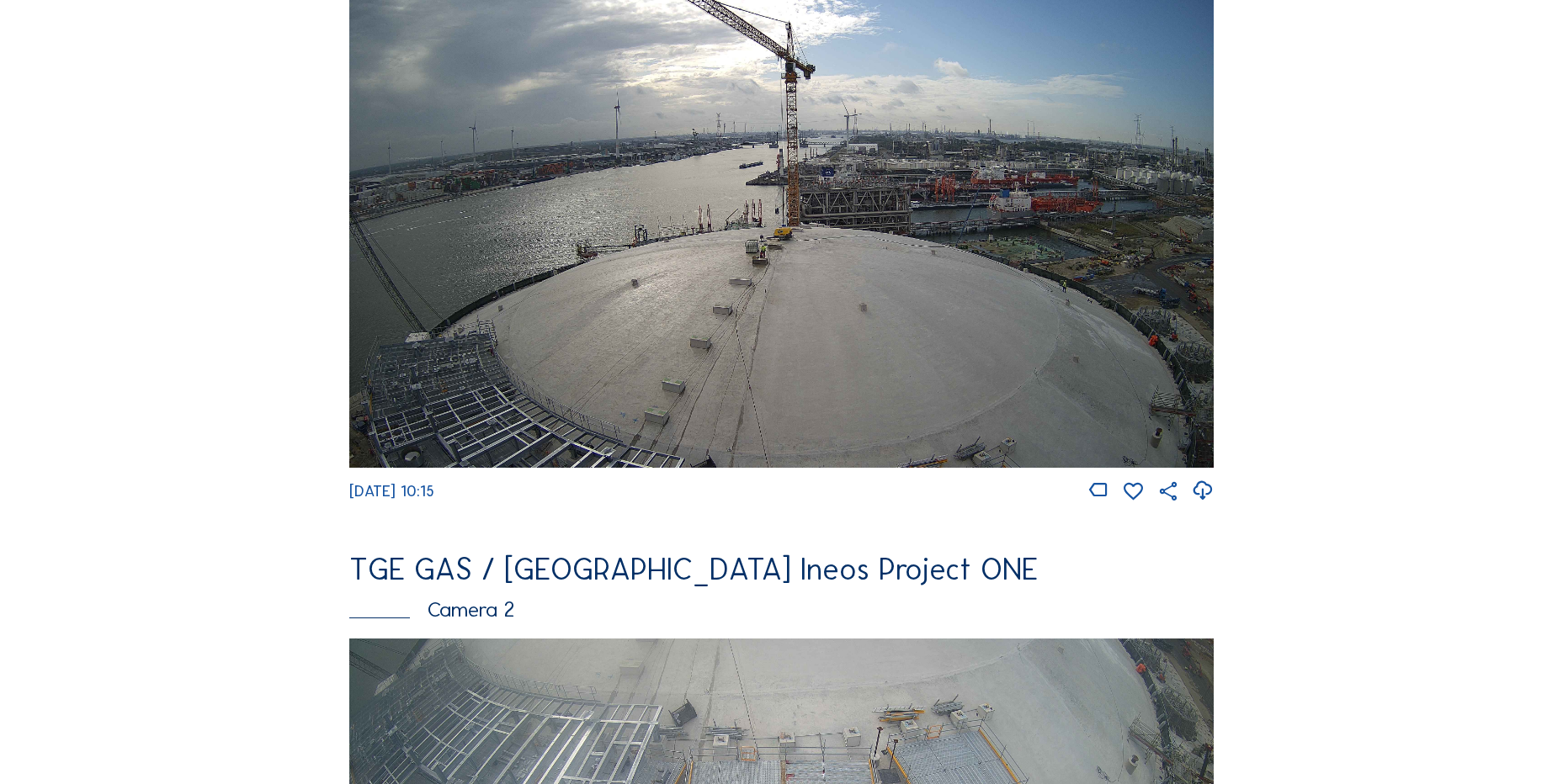
scroll to position [421, 0]
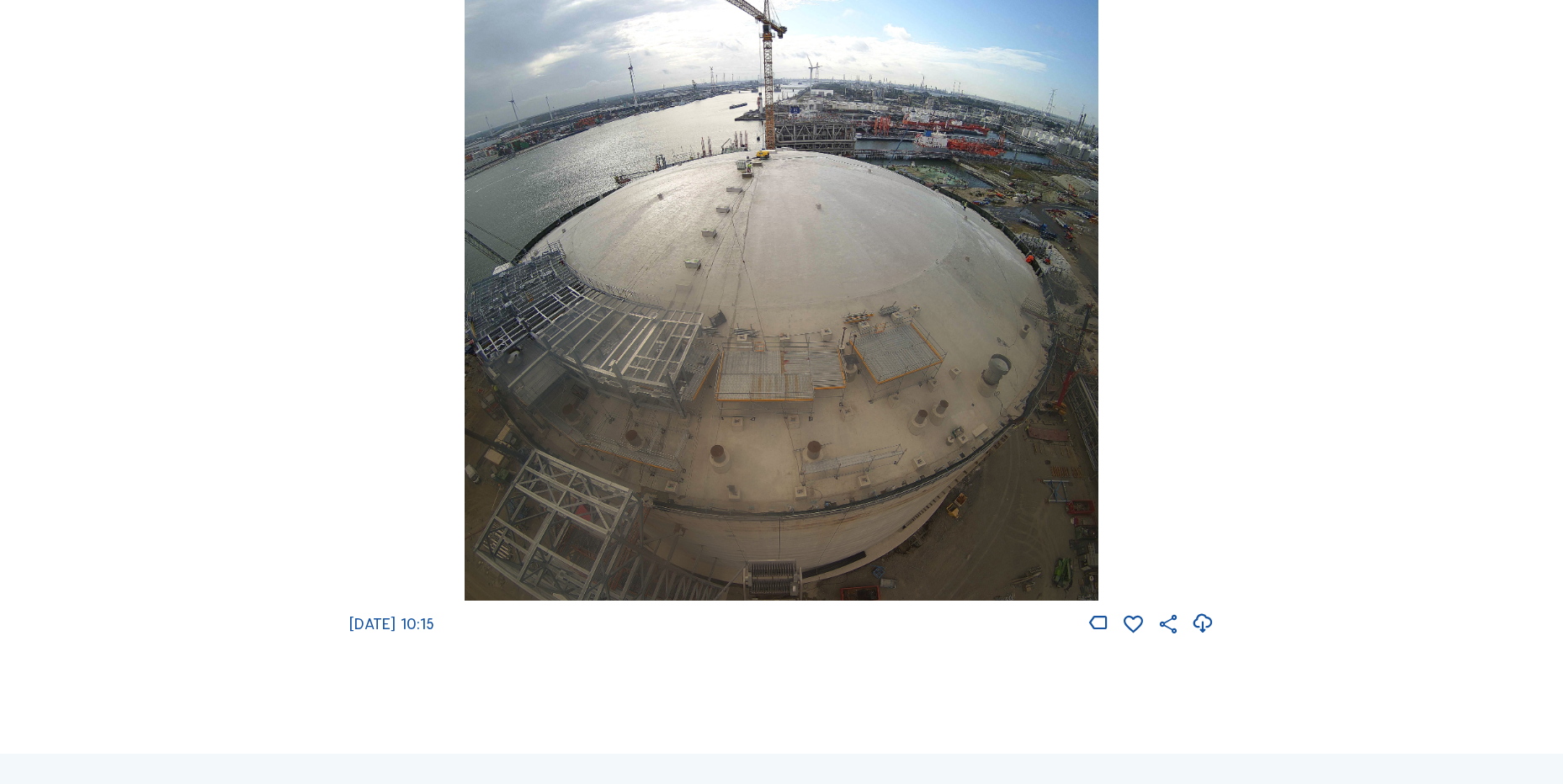
scroll to position [2356, 0]
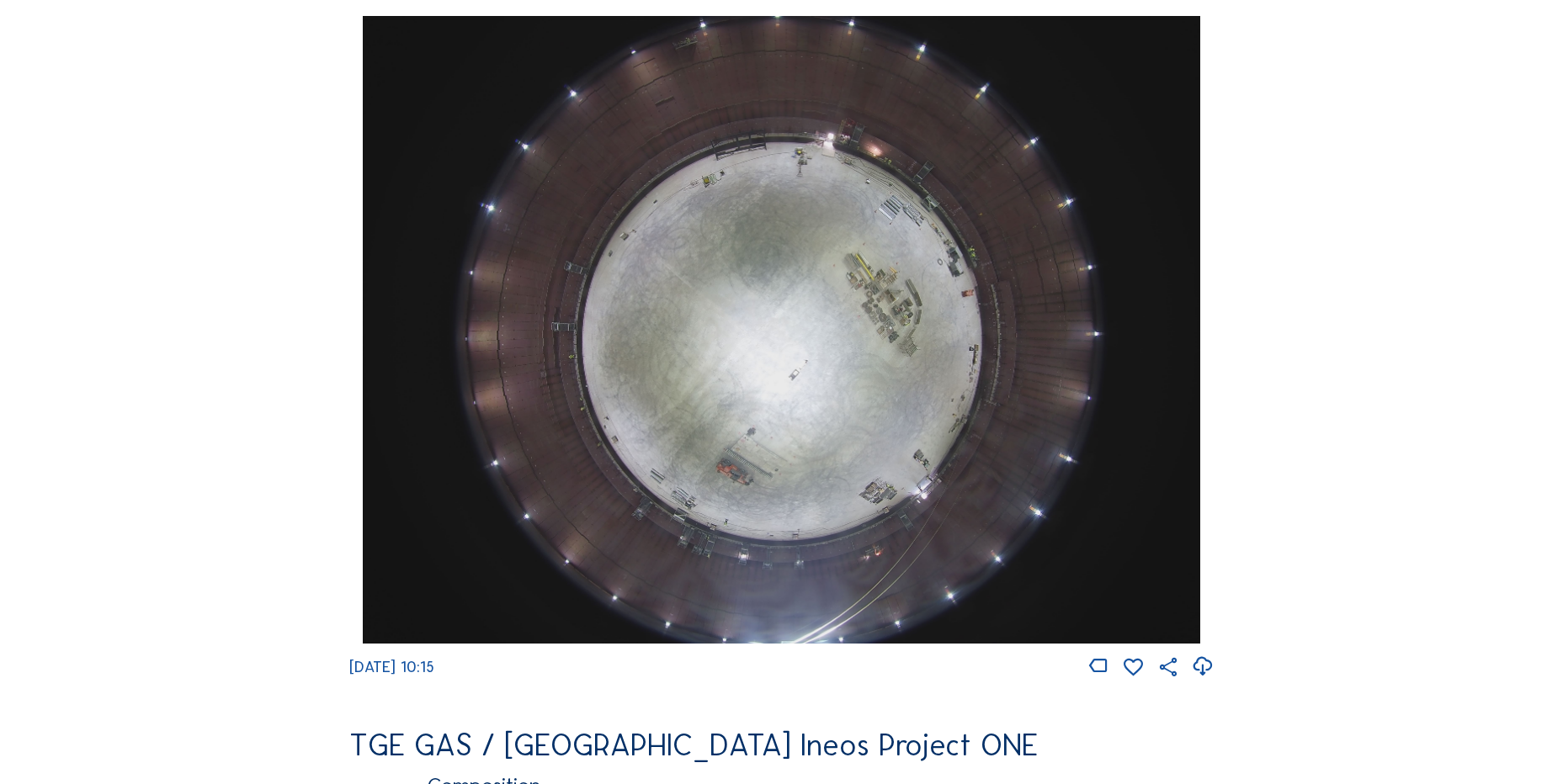
scroll to position [1431, 0]
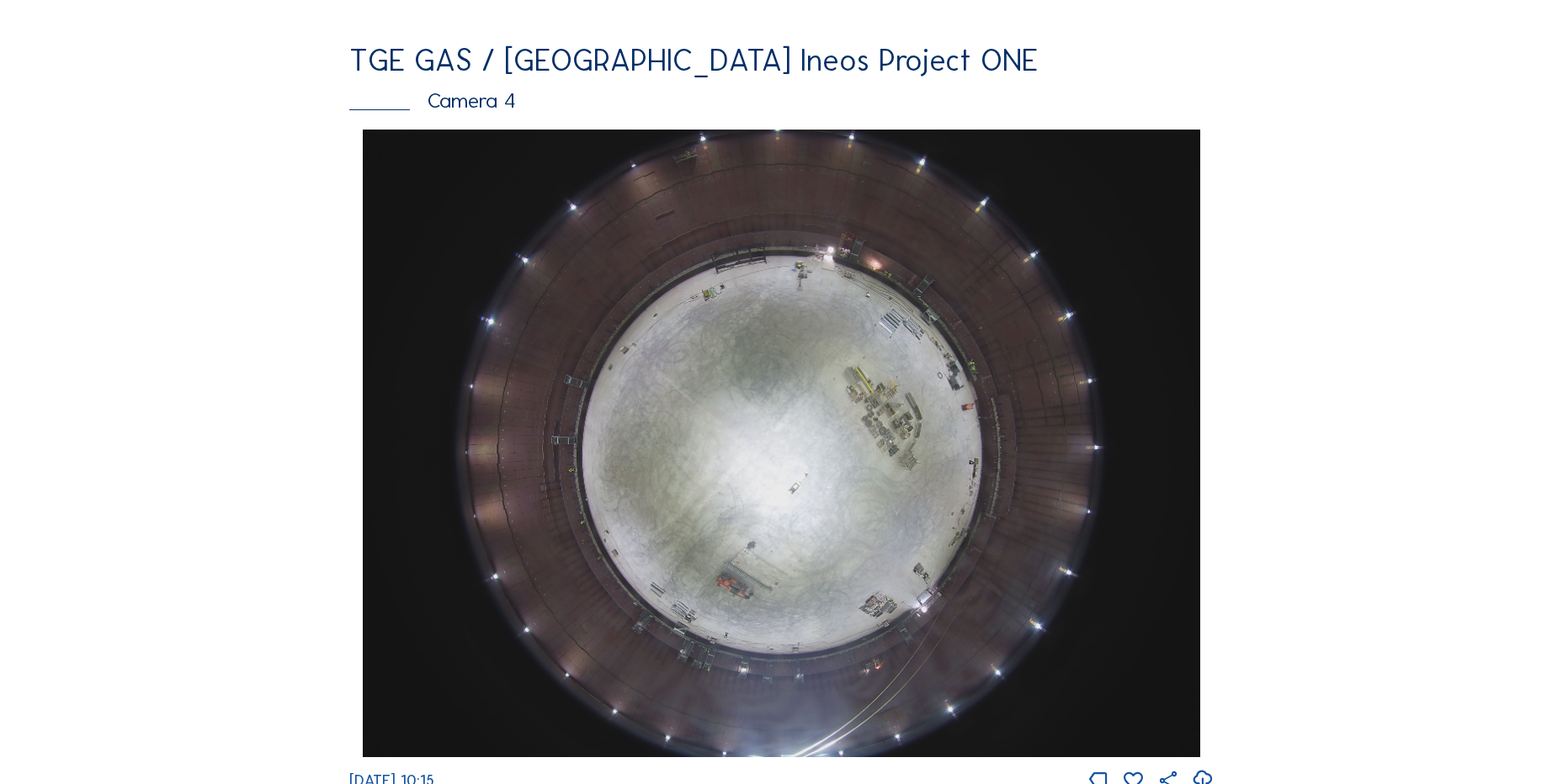
click at [146, 196] on div "Cameras Timelapses My C-Site Feed Photo Show Map Search Fullscreen TGE GAS / An…" at bounding box center [782, 449] width 1563 height 3761
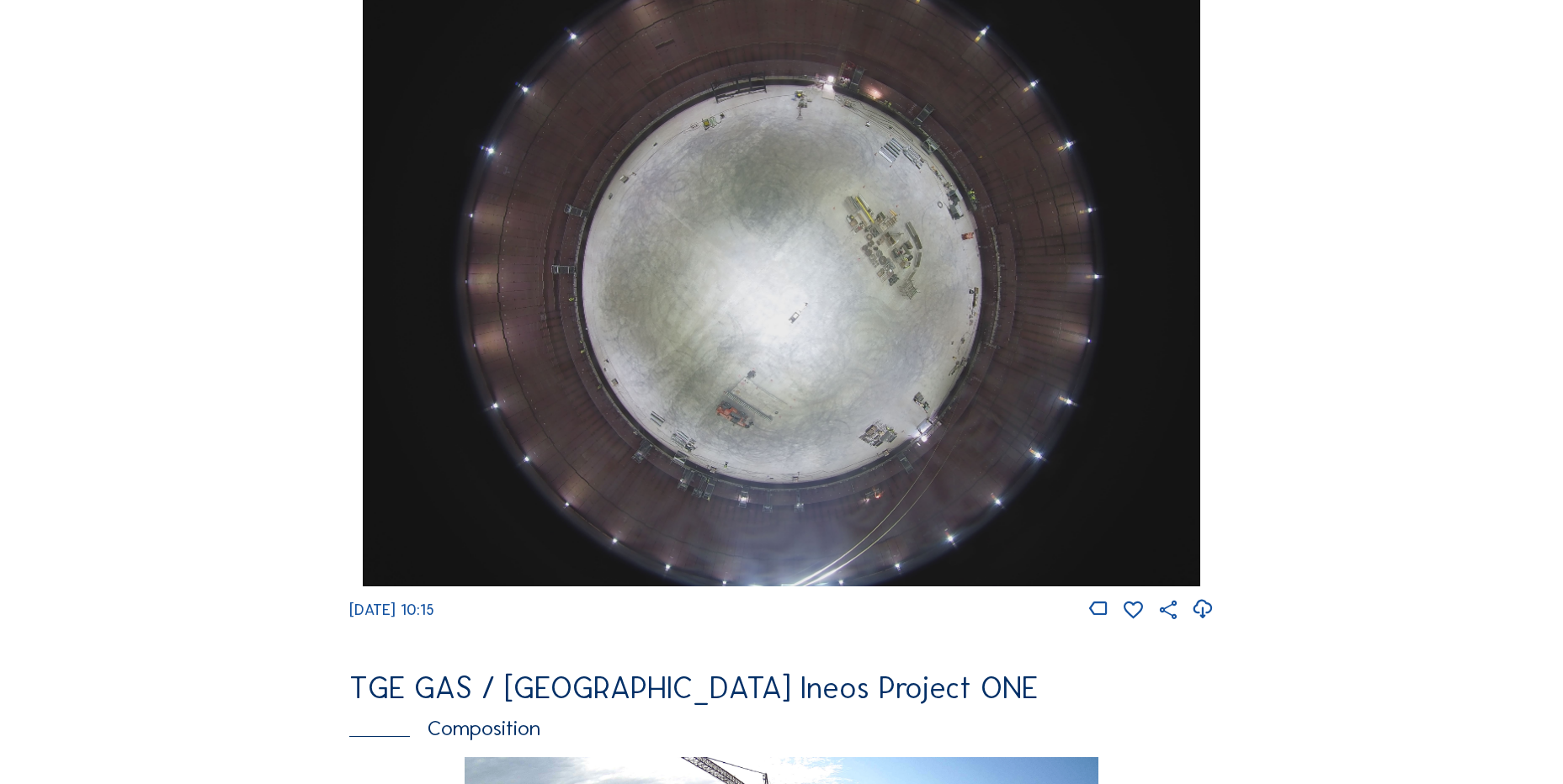
scroll to position [1852, 0]
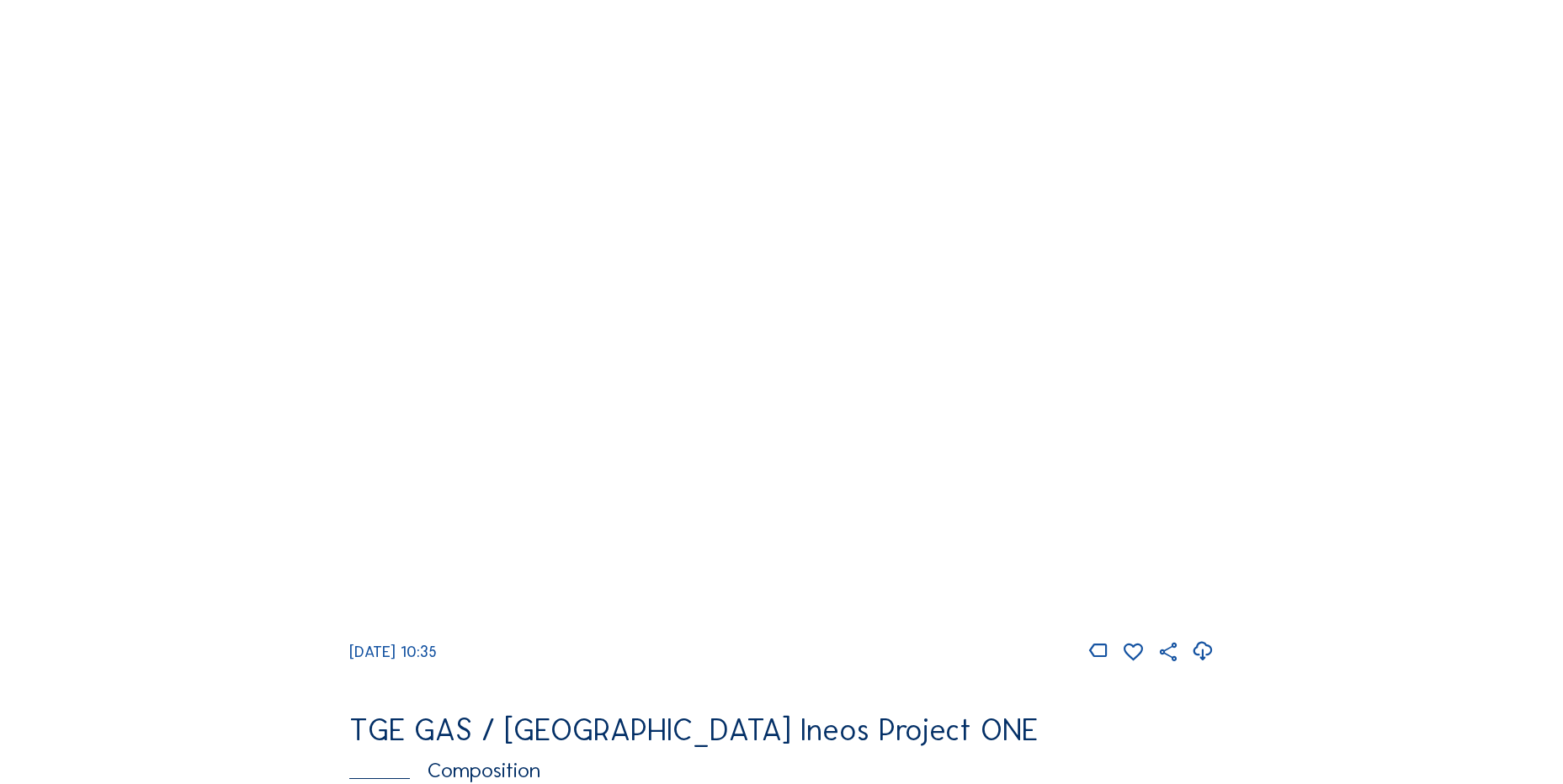
scroll to position [1812, 0]
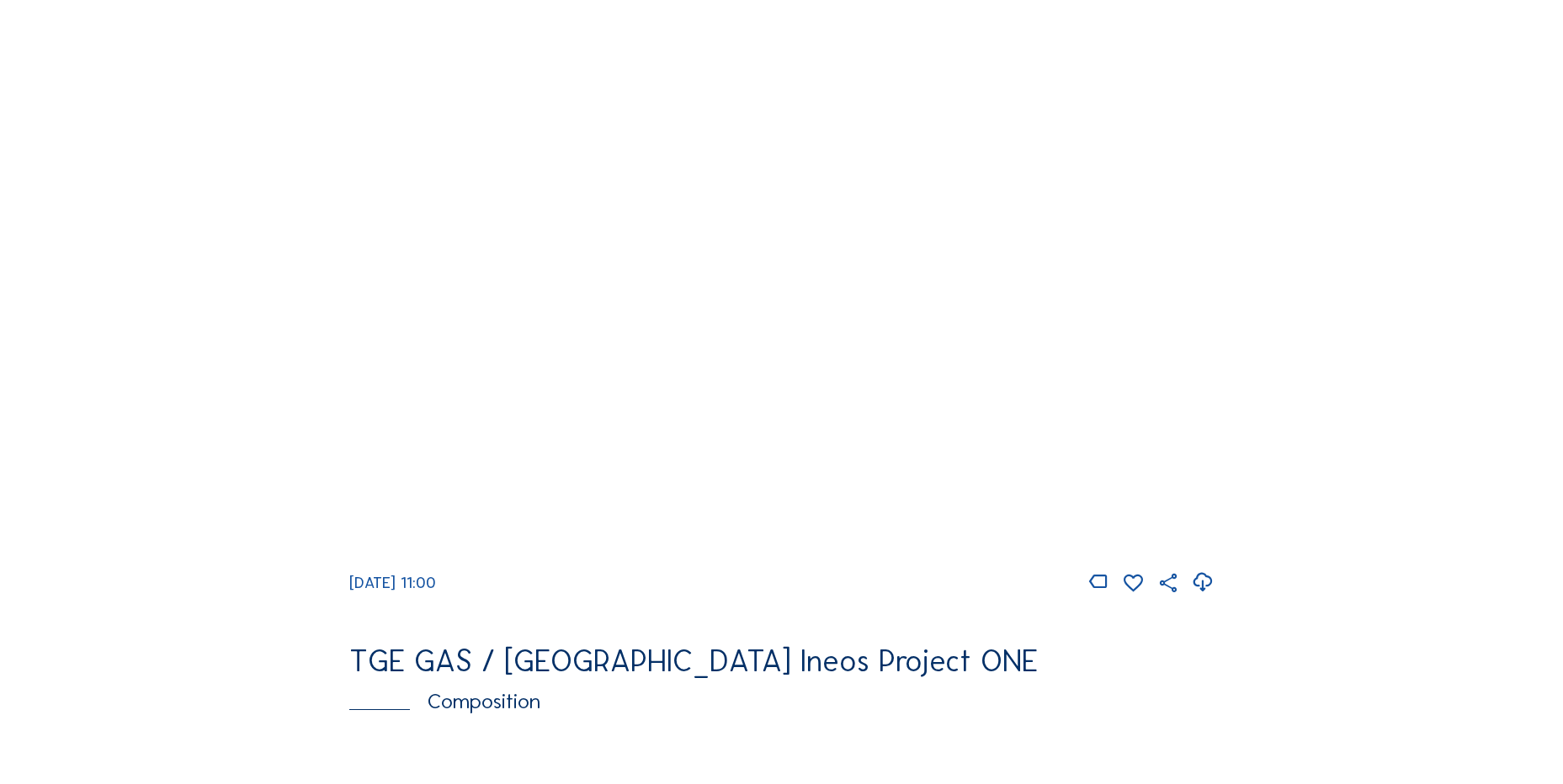
scroll to position [1599, 0]
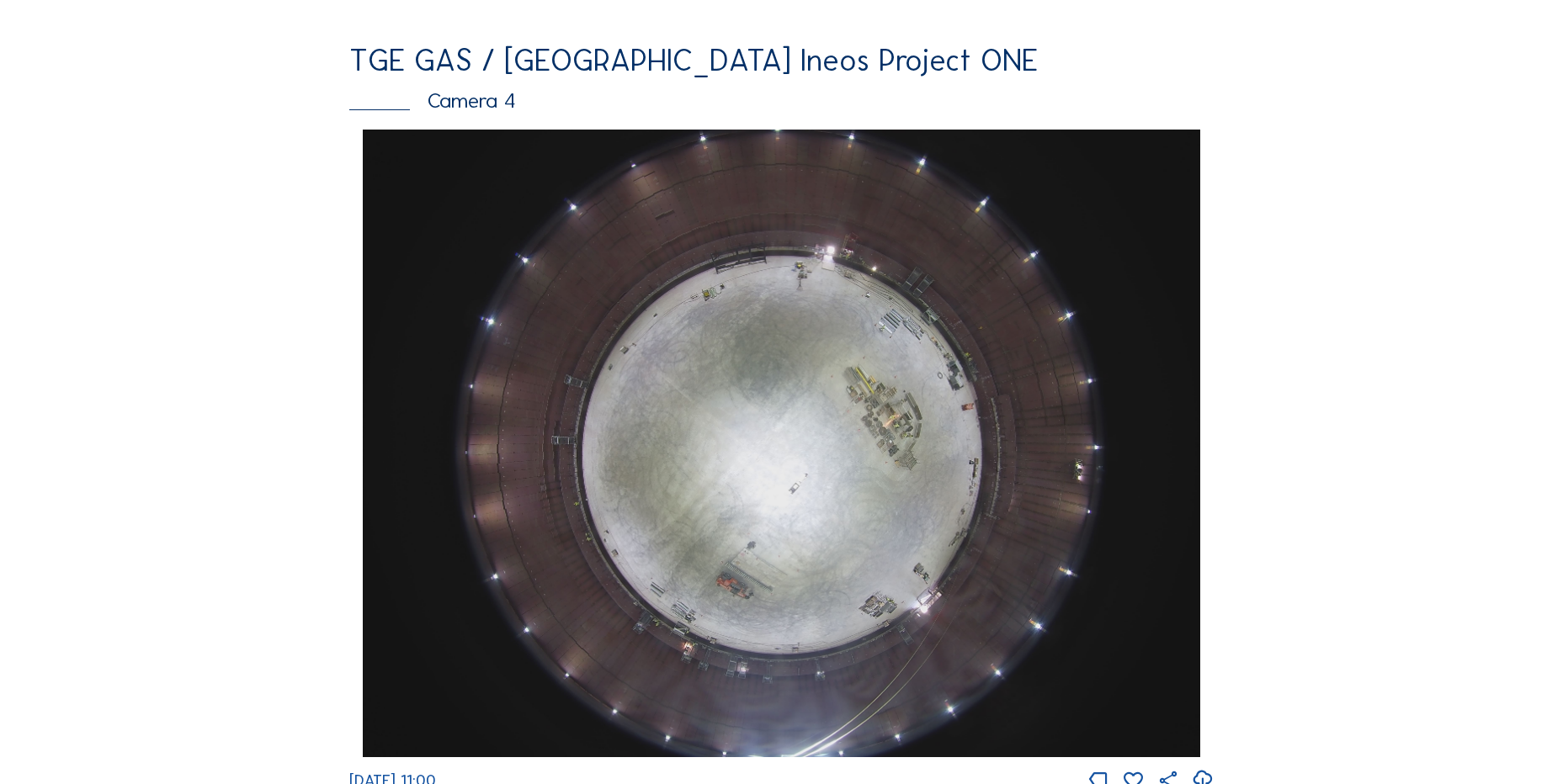
scroll to position [1684, 0]
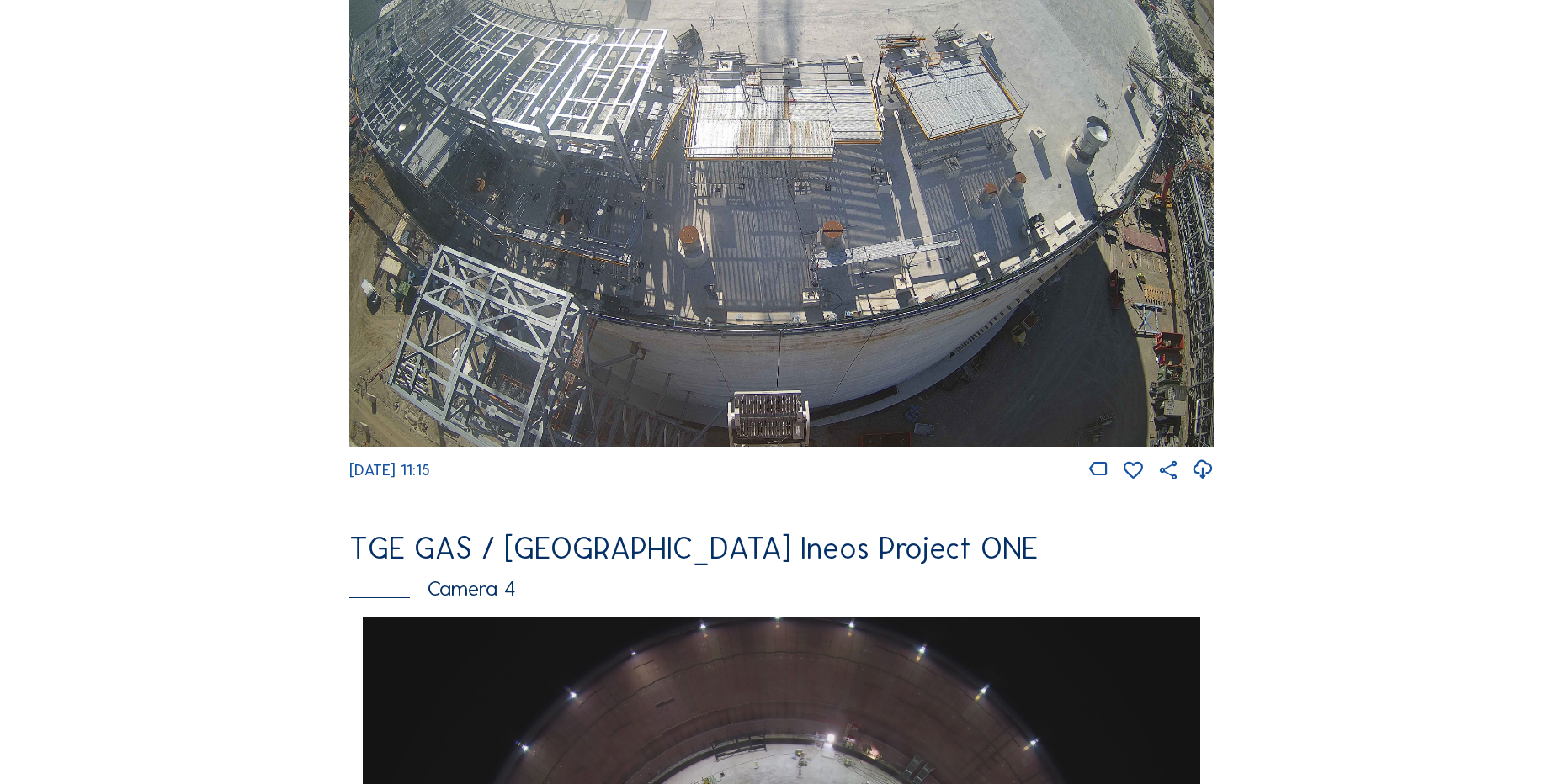
scroll to position [1094, 0]
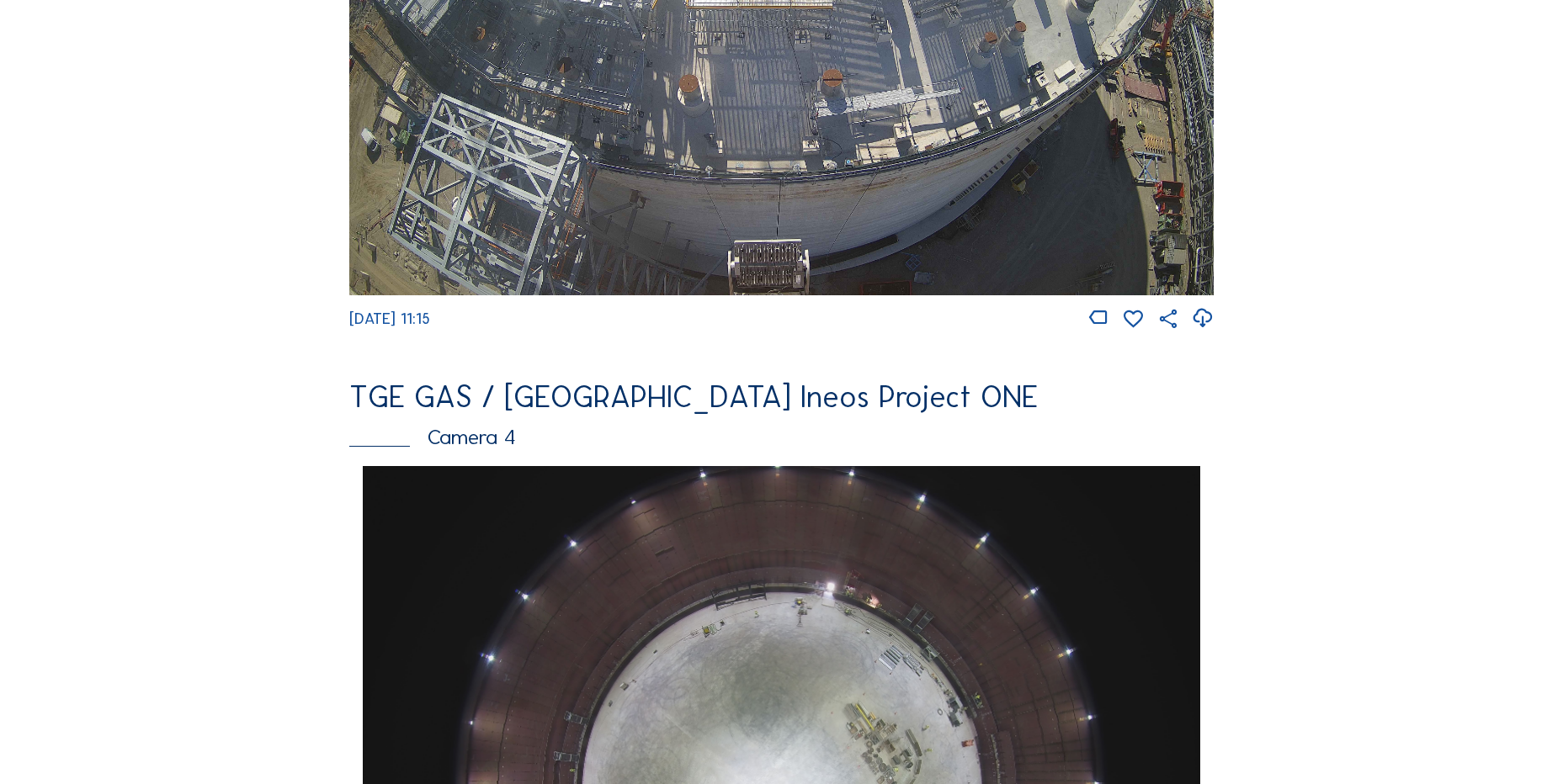
click at [236, 235] on div "Feed Photo Show Map Search Fullscreen TGE GAS / [GEOGRAPHIC_DATA] Ineos Project…" at bounding box center [782, 471] width 1172 height 2913
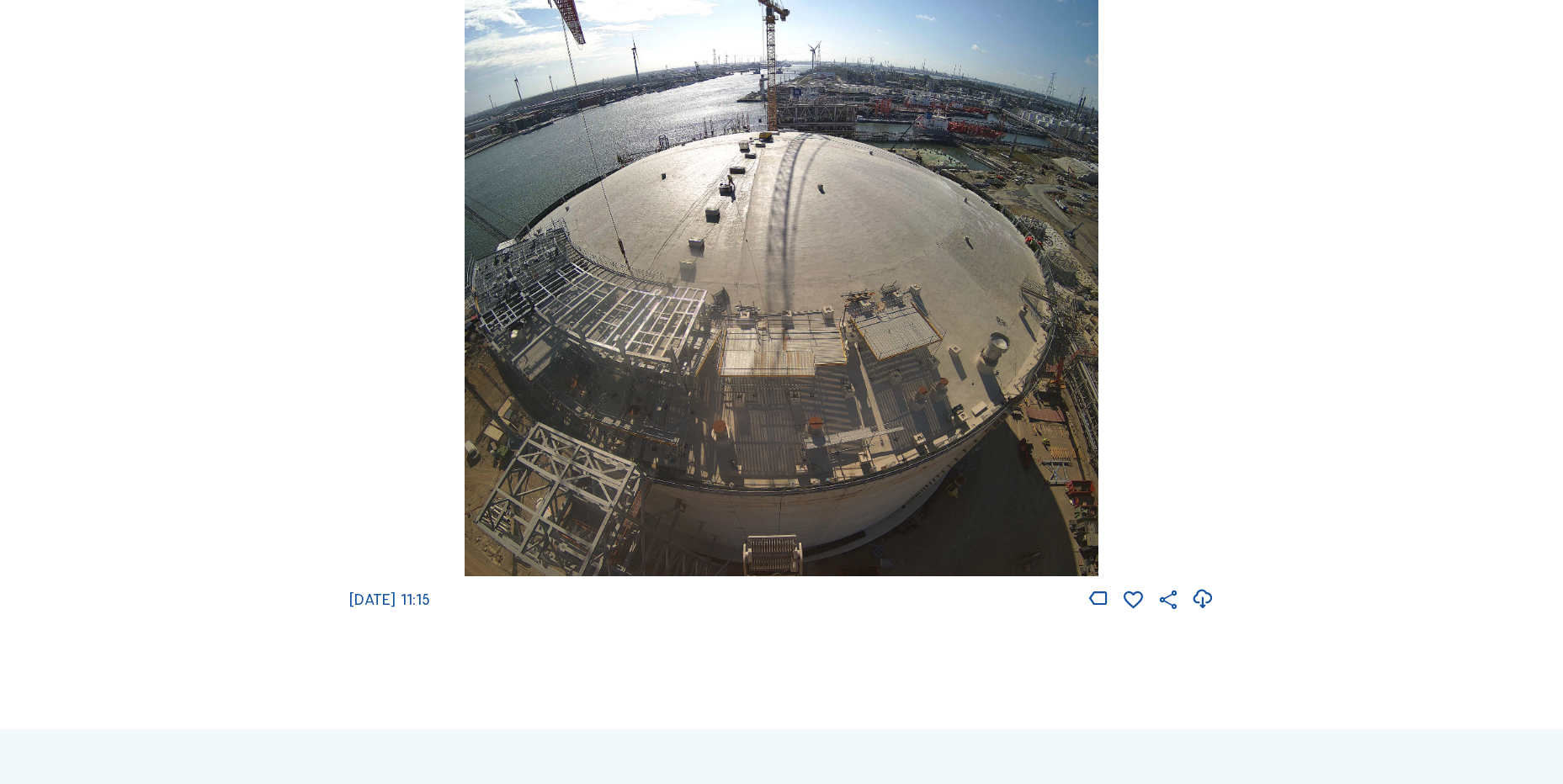
scroll to position [2356, 0]
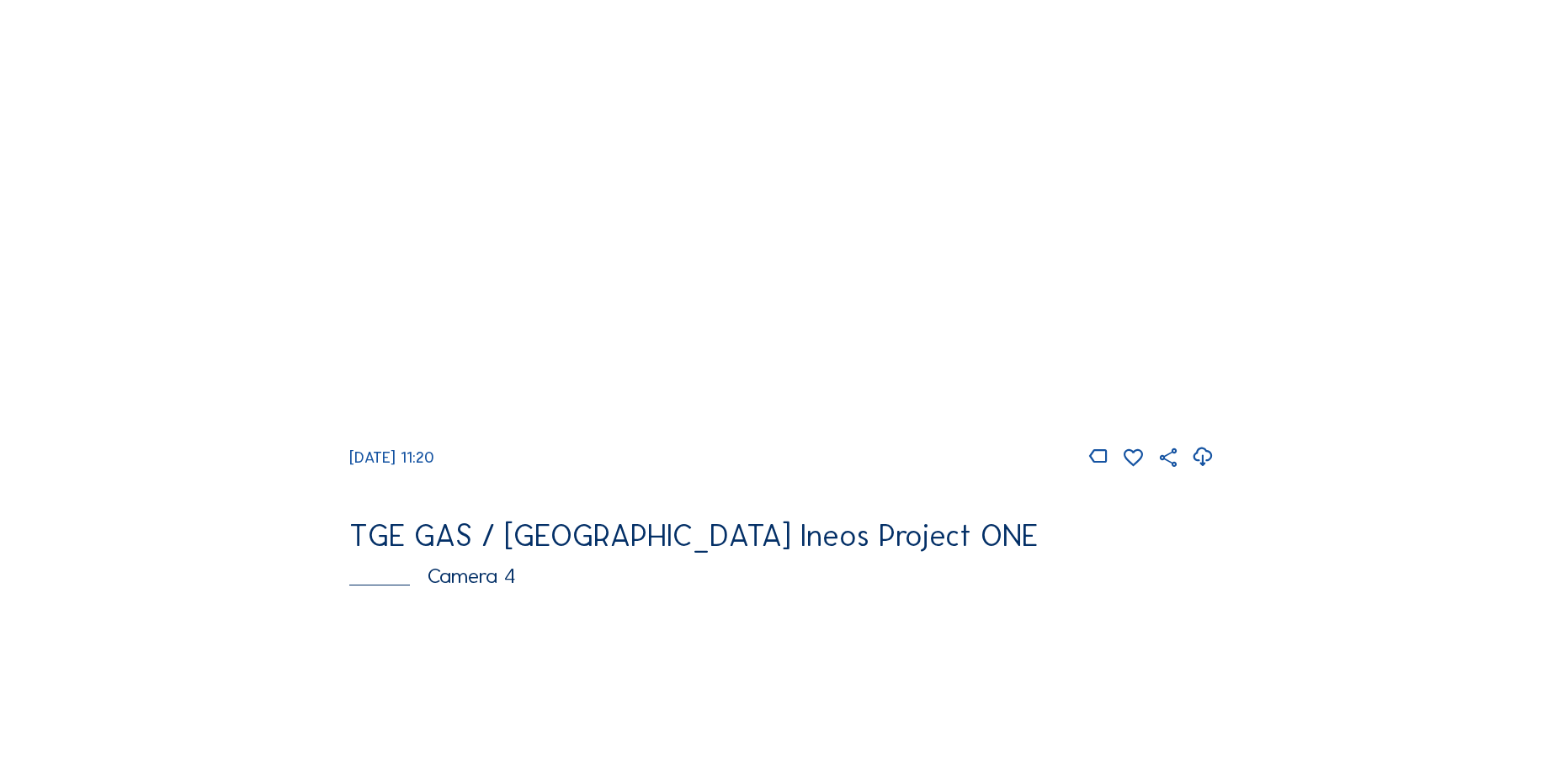
scroll to position [841, 0]
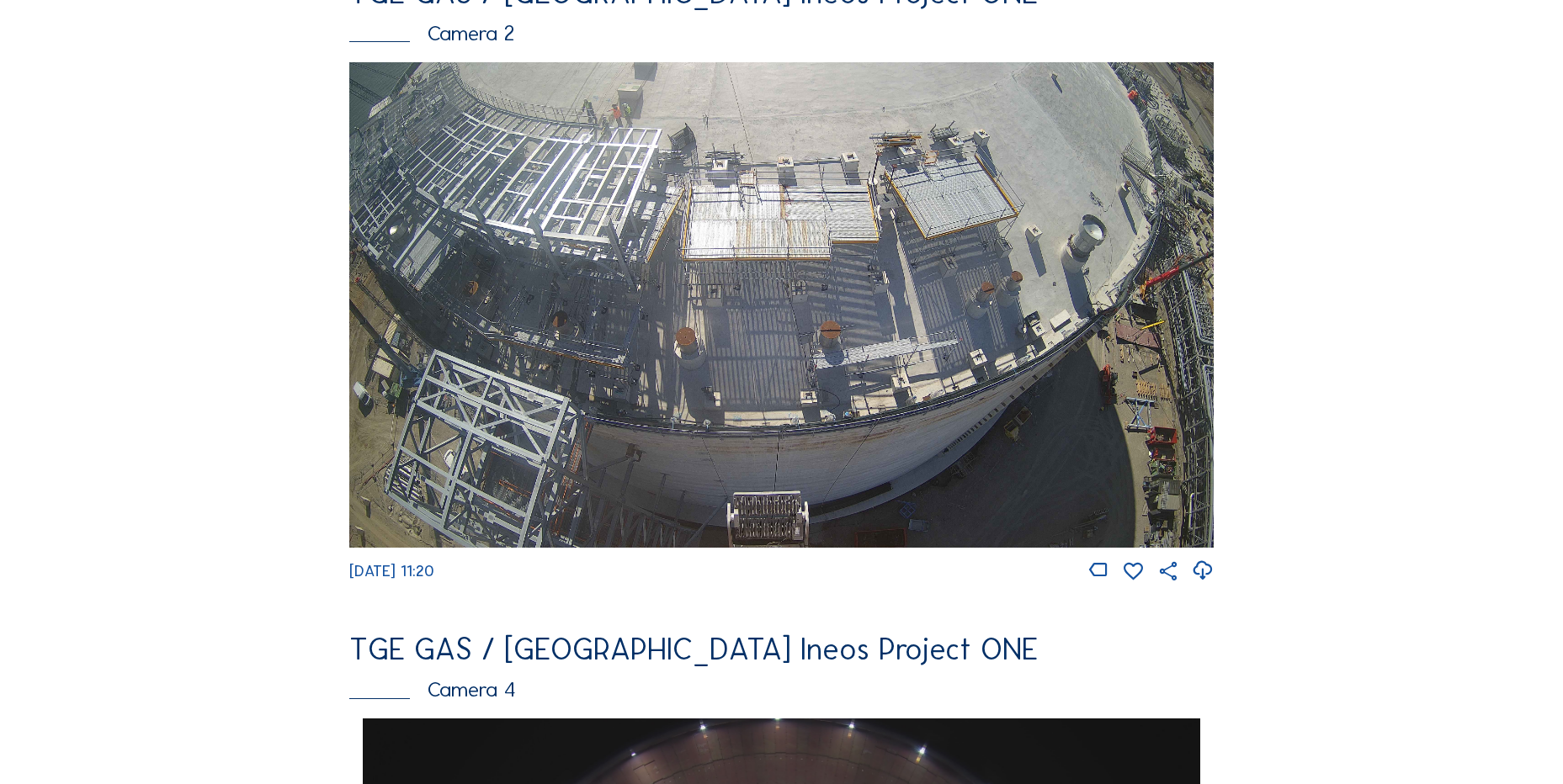
click at [1211, 585] on icon at bounding box center [1202, 571] width 22 height 28
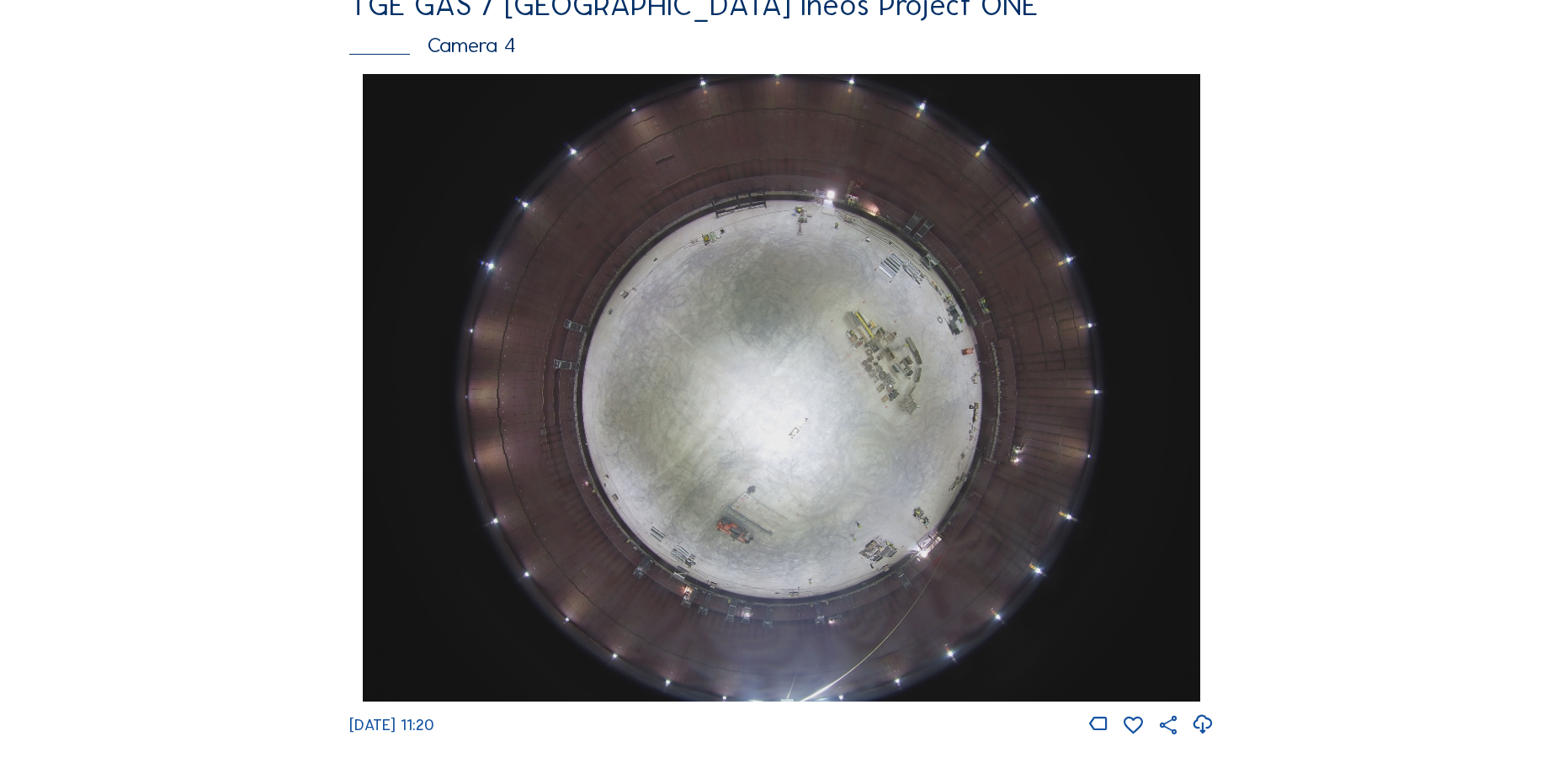
scroll to position [1515, 0]
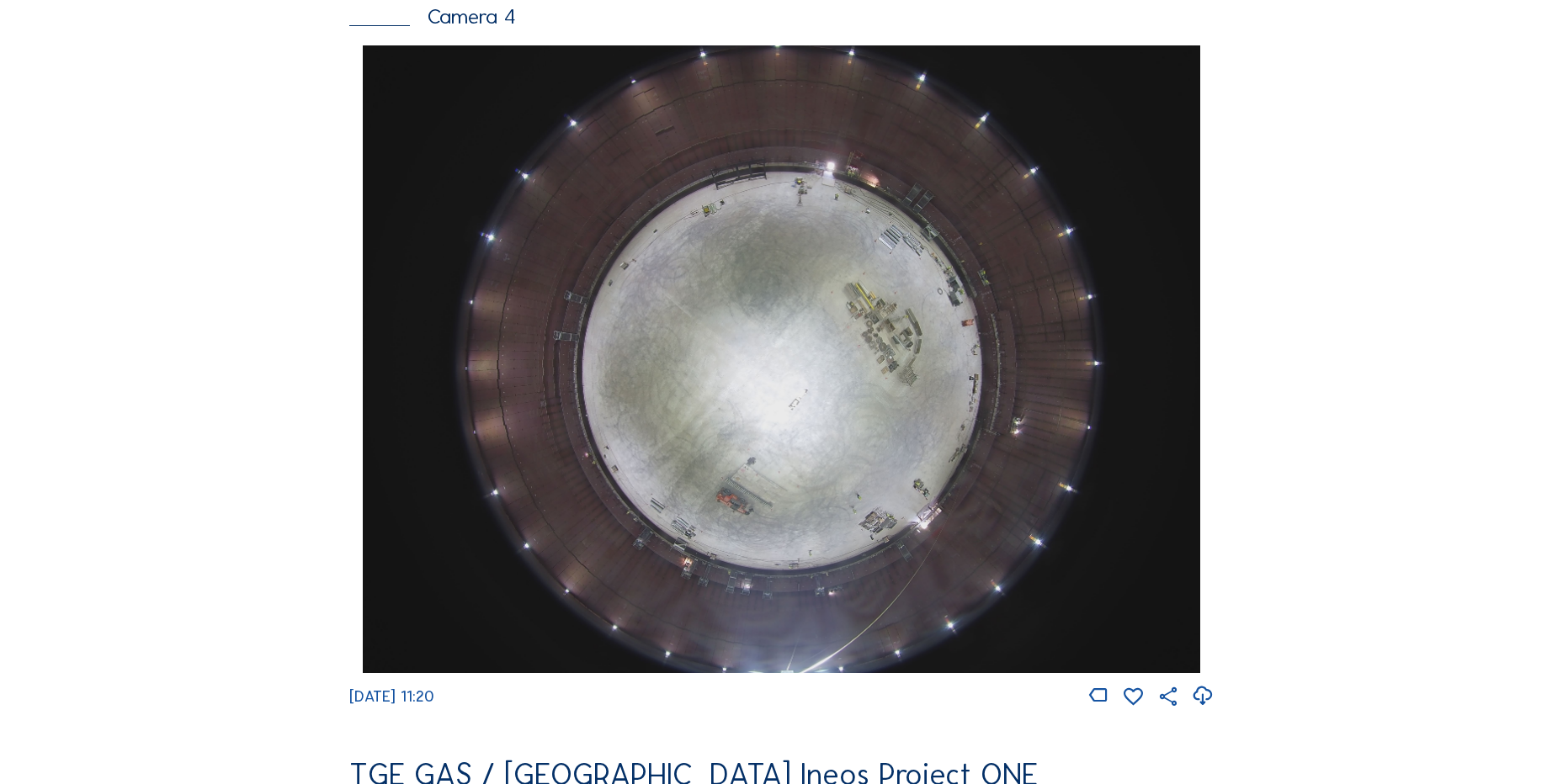
click at [1214, 711] on icon at bounding box center [1202, 696] width 22 height 28
click at [204, 339] on div "Feed Photo Show Map Search Fullscreen TGE GAS / Antwerpen Ineos Project ONE Cam…" at bounding box center [782, 50] width 1172 height 2913
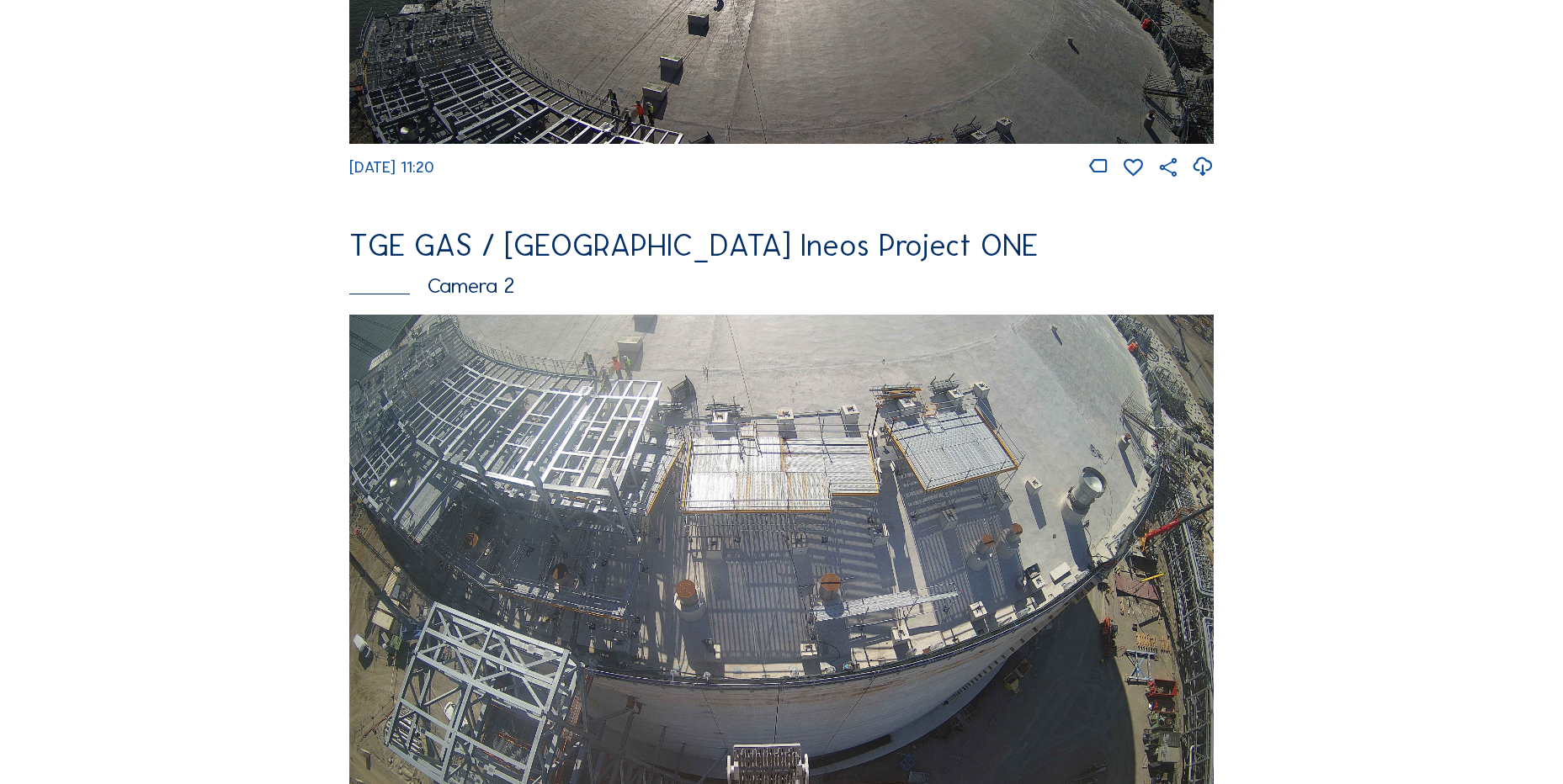
scroll to position [0, 0]
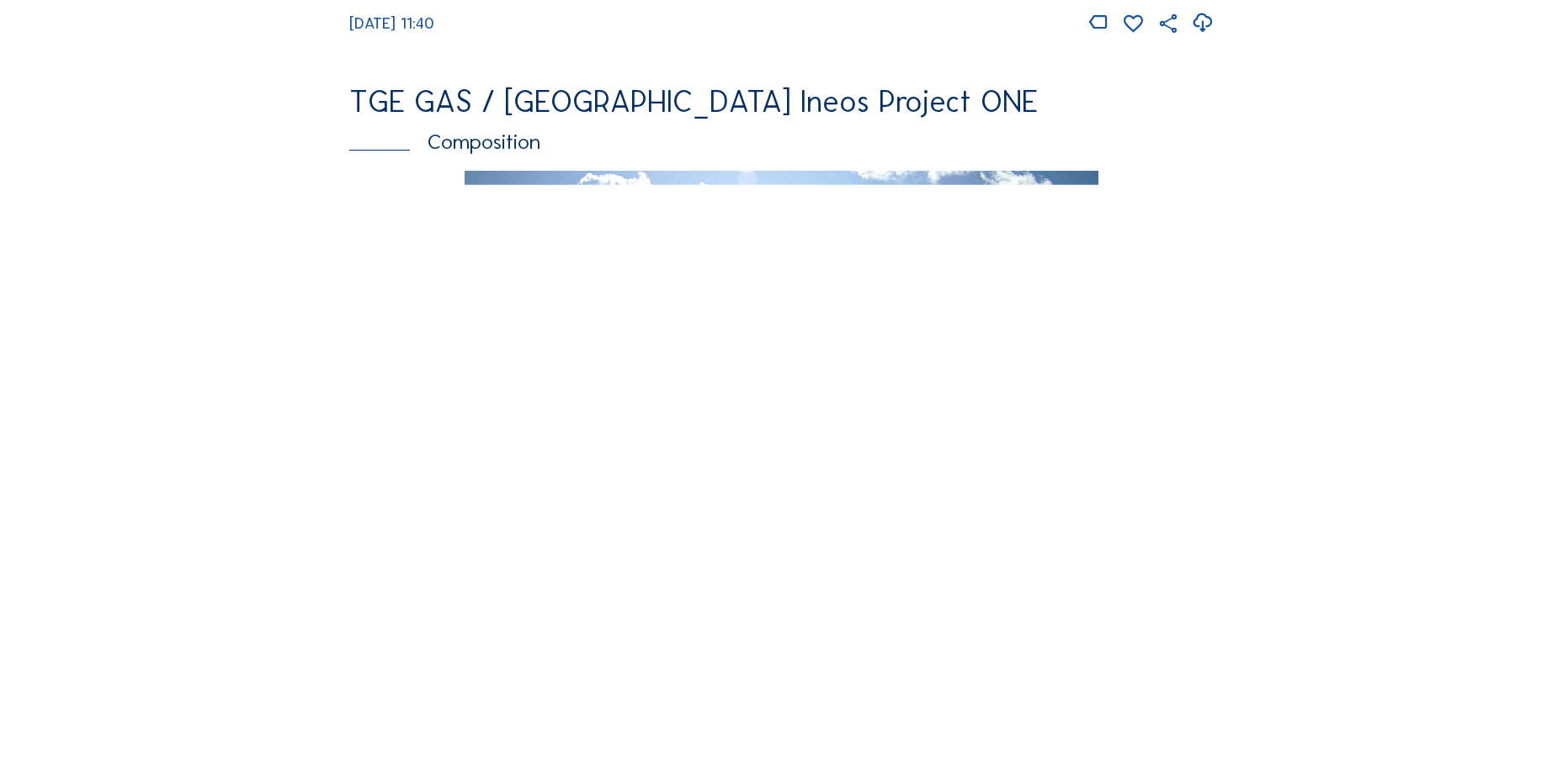
scroll to position [2356, 0]
